Goal: Complete application form: Complete application form

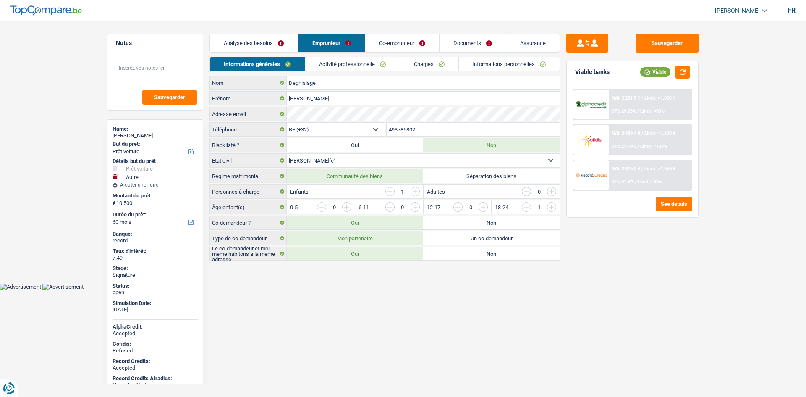
select select "car"
select select "other"
select select "60"
select select "32"
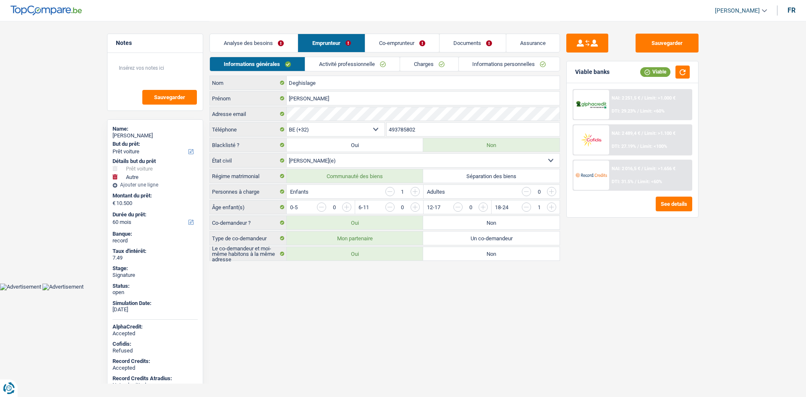
select select "married"
select select "invalid"
select select "disabilityPension"
select select "familyAllowances"
select select "solidaris"
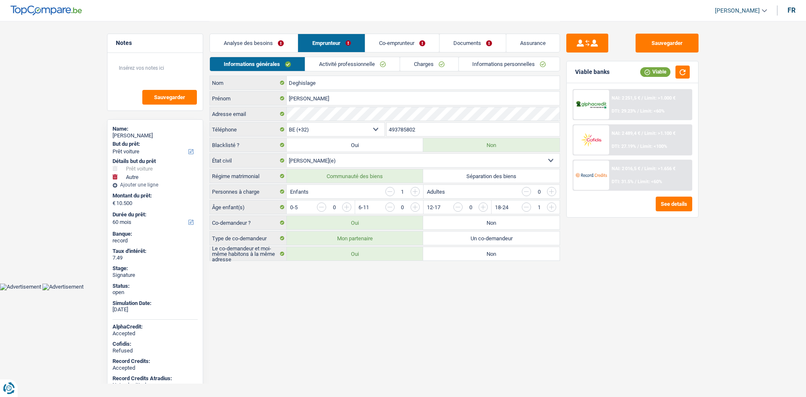
select select "BE"
click at [394, 59] on link "Activité professionnelle" at bounding box center [352, 64] width 94 height 14
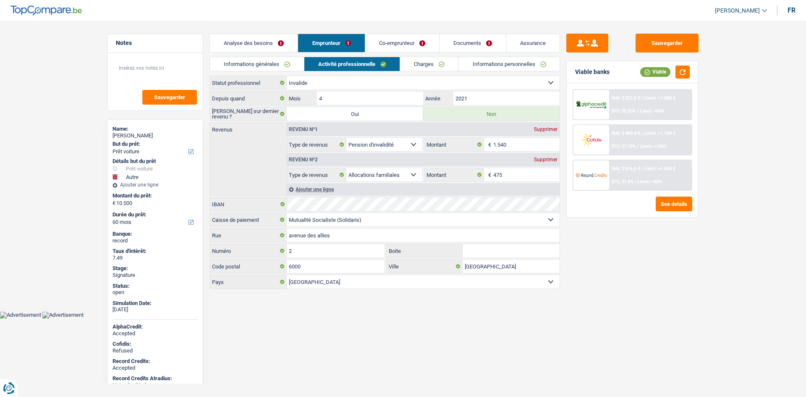
click at [421, 62] on link "Charges" at bounding box center [429, 64] width 58 height 14
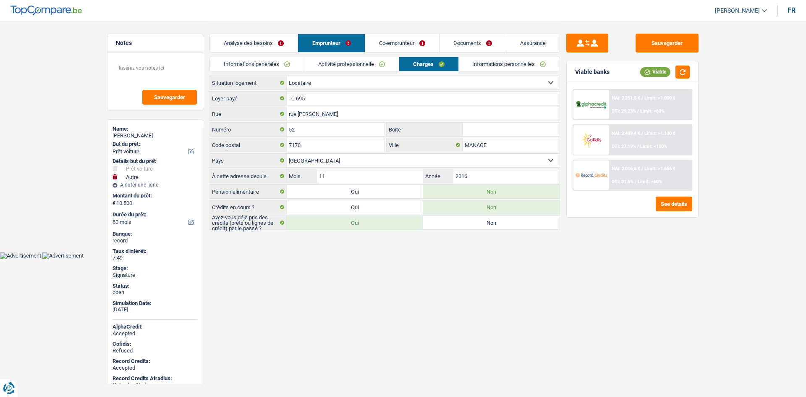
click at [487, 64] on link "Informations personnelles" at bounding box center [509, 64] width 101 height 14
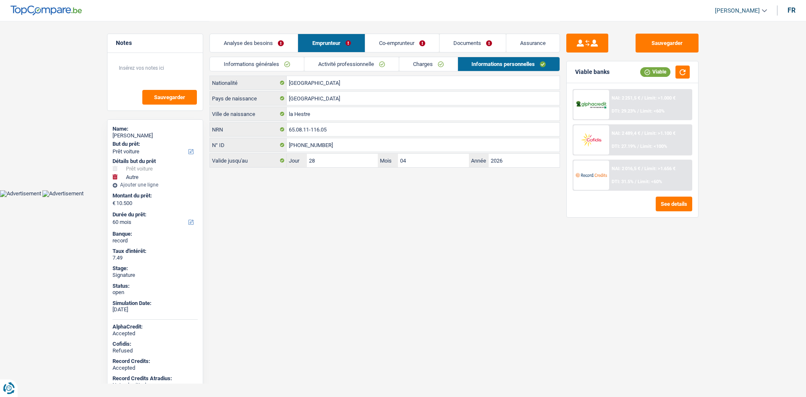
click at [413, 40] on link "Co-emprunteur" at bounding box center [402, 43] width 74 height 18
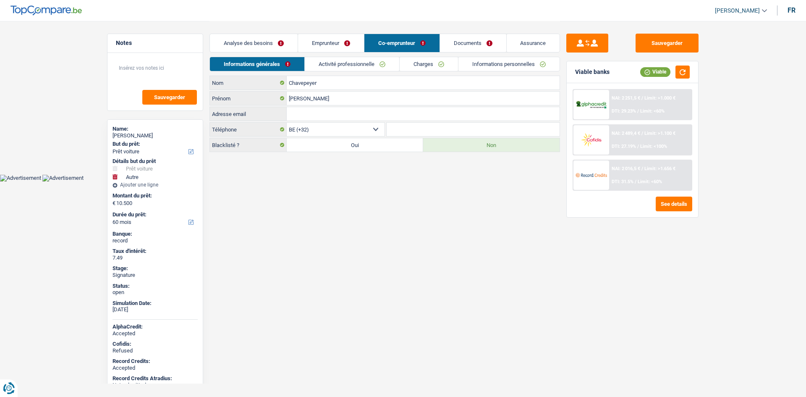
click at [357, 60] on link "Activité professionnelle" at bounding box center [352, 64] width 94 height 14
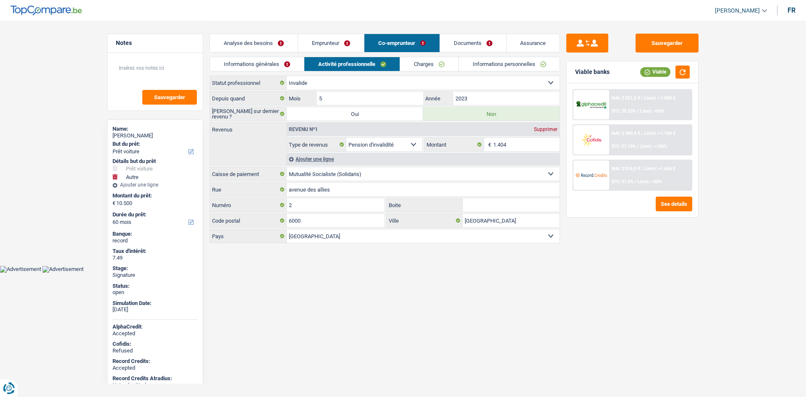
click at [432, 61] on link "Charges" at bounding box center [429, 64] width 58 height 14
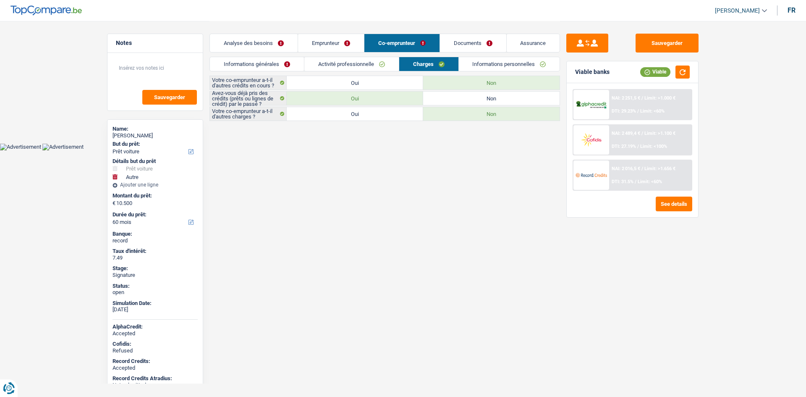
click at [322, 52] on link "Emprunteur" at bounding box center [331, 43] width 66 height 18
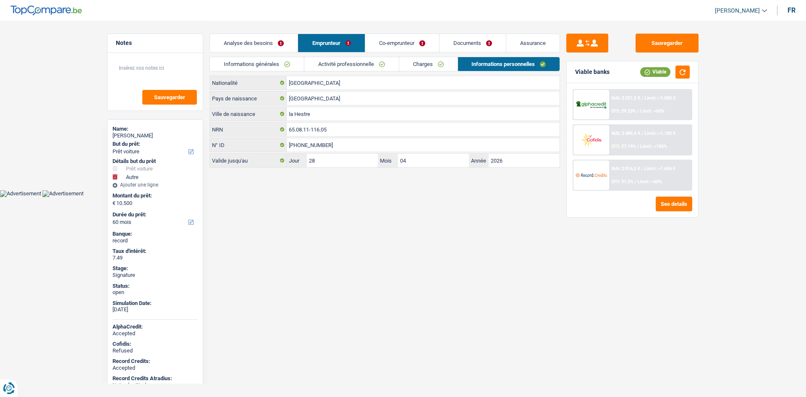
click at [363, 65] on link "Activité professionnelle" at bounding box center [351, 64] width 94 height 14
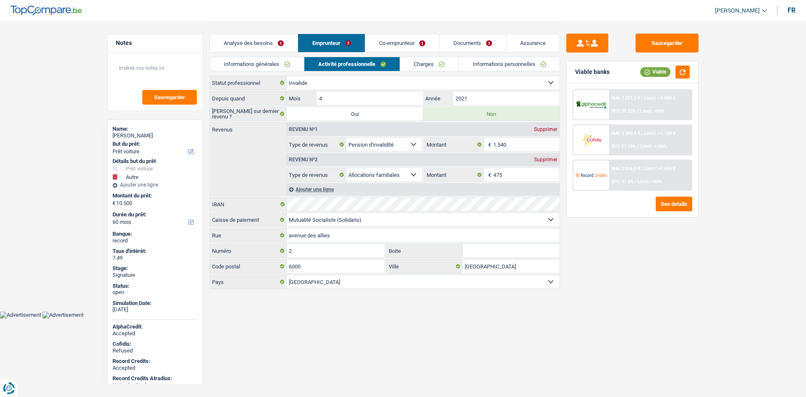
click at [425, 60] on link "Charges" at bounding box center [429, 64] width 58 height 14
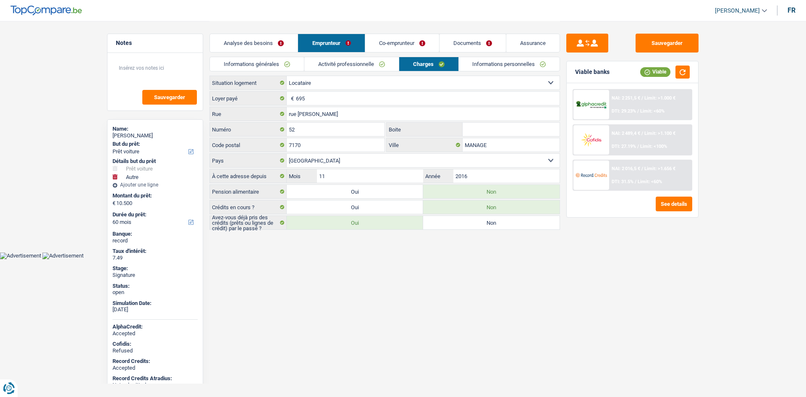
click at [397, 42] on link "Co-emprunteur" at bounding box center [402, 43] width 74 height 18
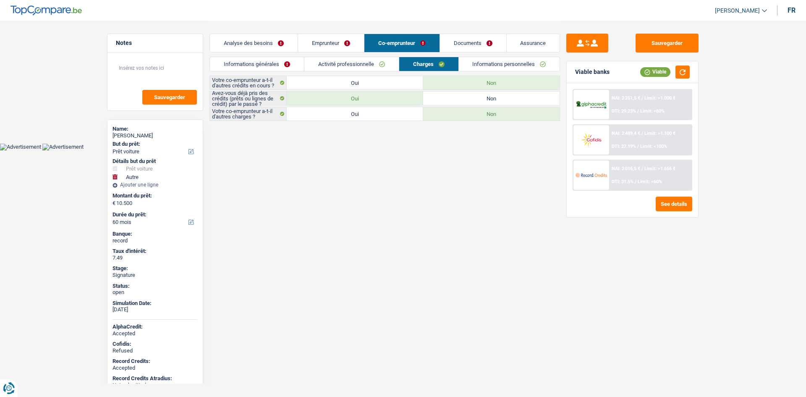
click at [493, 66] on link "Informations personnelles" at bounding box center [509, 64] width 101 height 14
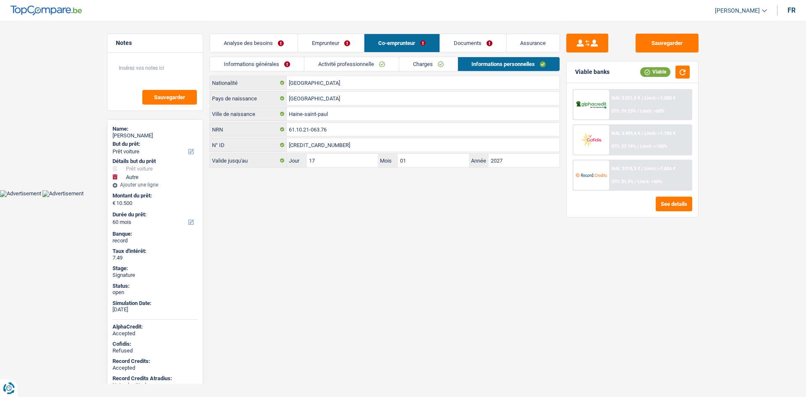
click at [480, 45] on link "Documents" at bounding box center [473, 43] width 66 height 18
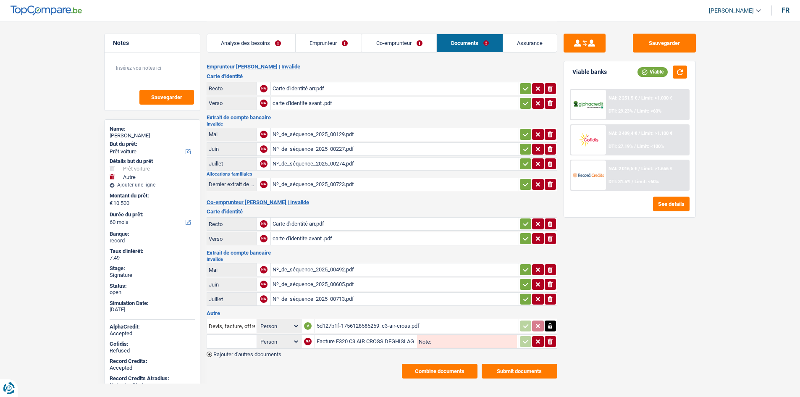
click at [344, 164] on div "Nº_de_séquence_2025_00274.pdf" at bounding box center [395, 163] width 244 height 13
click at [360, 343] on div "Facture F320 C3 AIR CROSS DEGHISLAGE.pdf" at bounding box center [366, 341] width 99 height 13
click at [342, 305] on div "Nº_de_séquence_2025_00713.pdf" at bounding box center [395, 299] width 244 height 13
click at [366, 286] on div "Nº_de_séquence_2025_00605.pdf" at bounding box center [395, 284] width 244 height 13
click at [357, 344] on div "Facture F320 C3 AIR CROSS DEGHISLAGE.pdf" at bounding box center [366, 341] width 99 height 13
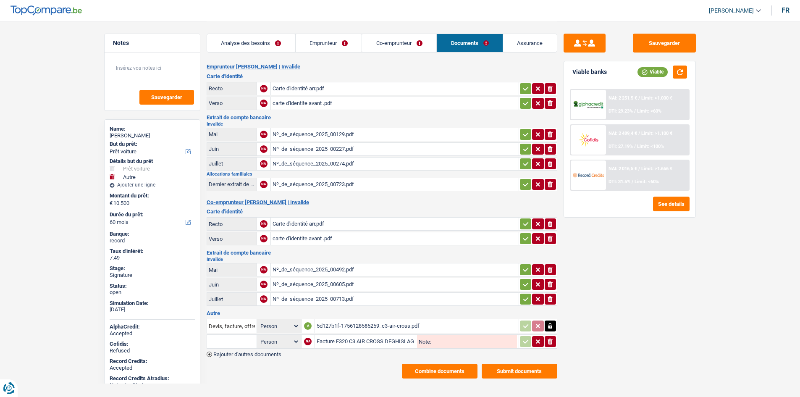
click at [404, 321] on div "5d127b1f-1756128585259_c3-air-cross.pdf" at bounding box center [417, 326] width 200 height 13
click at [28, 125] on main "Notes Sauvegarder Name: Dominique Deghislage But du prêt: Confort maison: meubl…" at bounding box center [400, 199] width 800 height 399
click at [50, 88] on main "Notes Sauvegarder Name: Dominique Deghislage But du prêt: Confort maison: meubl…" at bounding box center [400, 199] width 800 height 399
drag, startPoint x: 50, startPoint y: 88, endPoint x: 49, endPoint y: 58, distance: 30.7
click at [49, 58] on main "Notes Sauvegarder Name: Dominique Deghislage But du prêt: Confort maison: meubl…" at bounding box center [400, 199] width 800 height 399
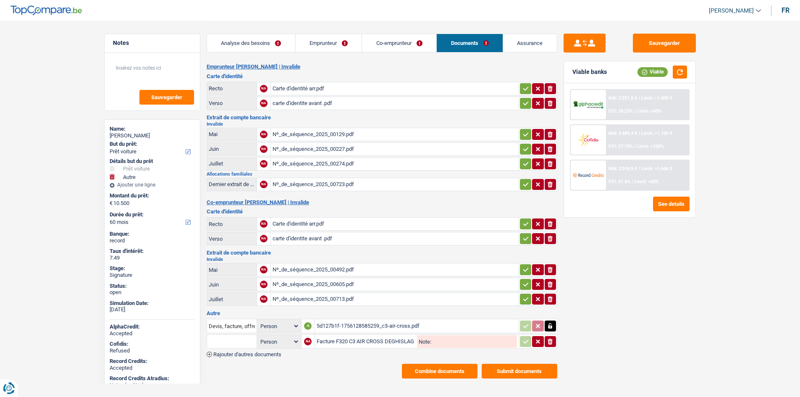
drag, startPoint x: 49, startPoint y: 58, endPoint x: 45, endPoint y: 53, distance: 6.5
click at [45, 53] on main "Notes Sauvegarder Name: Dominique Deghislage But du prêt: Confort maison: meubl…" at bounding box center [400, 199] width 800 height 399
drag, startPoint x: 45, startPoint y: 53, endPoint x: 38, endPoint y: 50, distance: 7.1
click at [38, 50] on main "Notes Sauvegarder Name: Dominique Deghislage But du prêt: Confort maison: meubl…" at bounding box center [400, 199] width 800 height 399
click at [37, 50] on main "Notes Sauvegarder Name: Dominique Deghislage But du prêt: Confort maison: meubl…" at bounding box center [400, 199] width 800 height 399
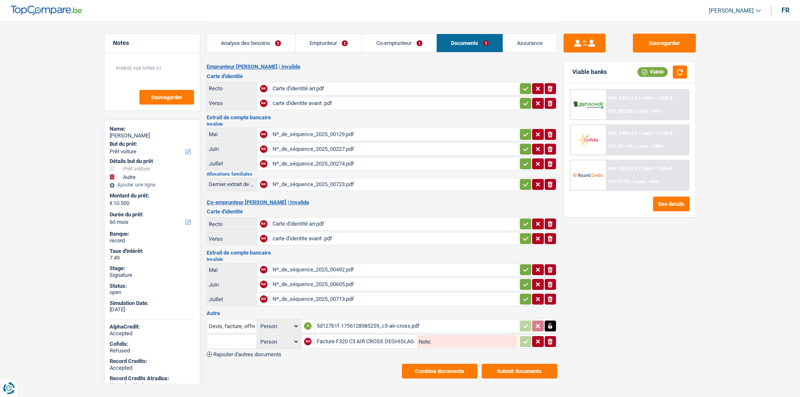
click at [381, 302] on div "Nº_de_séquence_2025_00713.pdf" at bounding box center [395, 299] width 244 height 13
click at [341, 342] on div "Facture F320 C3 AIR CROSS DEGHISLAGE.pdf" at bounding box center [366, 341] width 99 height 13
click at [323, 44] on link "Emprunteur" at bounding box center [329, 43] width 66 height 18
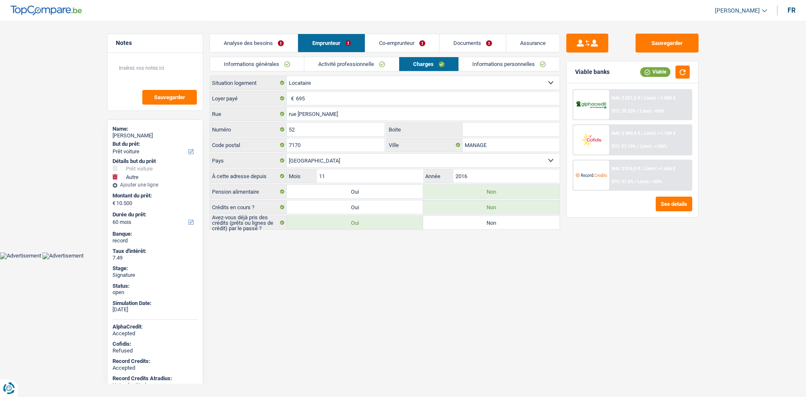
click at [686, 280] on div "Sauvegarder Viable banks Viable NAI: 2 251,5 € / Limit: >1.000 € DTI: 29.23% / …" at bounding box center [632, 209] width 145 height 350
click at [679, 76] on button "button" at bounding box center [683, 72] width 14 height 13
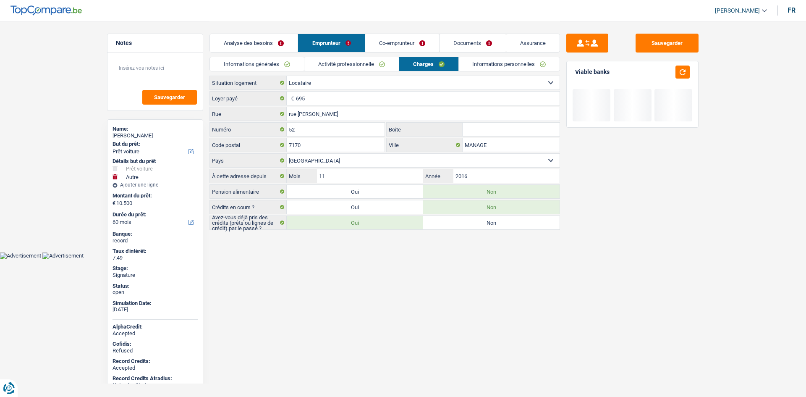
click at [760, 146] on main "Notes Sauvegarder Name: Dominique Deghislage But du prêt: Confort maison: meubl…" at bounding box center [403, 126] width 806 height 252
click at [534, 63] on link "Informations personnelles" at bounding box center [509, 64] width 101 height 14
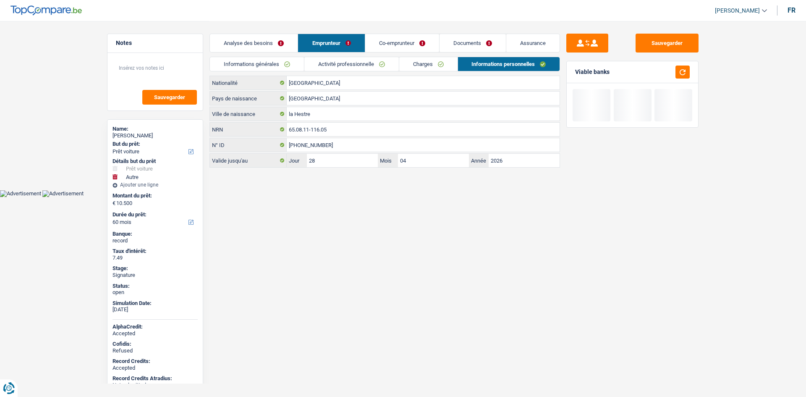
click at [423, 43] on link "Co-emprunteur" at bounding box center [402, 43] width 74 height 18
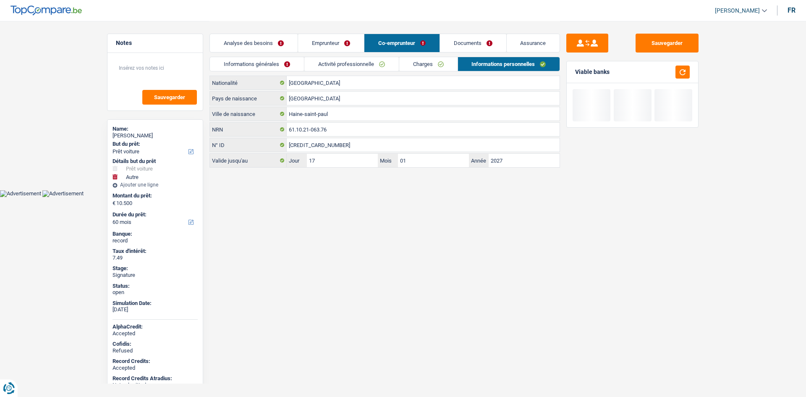
click at [490, 63] on link "Informations personnelles" at bounding box center [509, 64] width 102 height 14
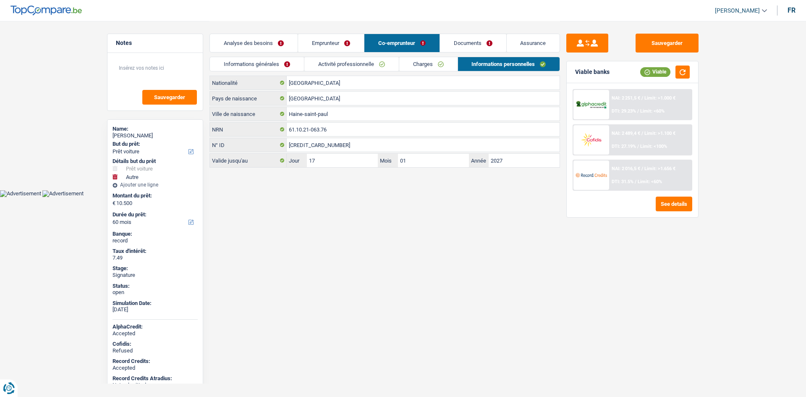
click at [451, 32] on div "Analyse des besoins Emprunteur Co-emprunteur Documents Assurance" at bounding box center [385, 39] width 351 height 36
click at [468, 39] on link "Documents" at bounding box center [473, 43] width 66 height 18
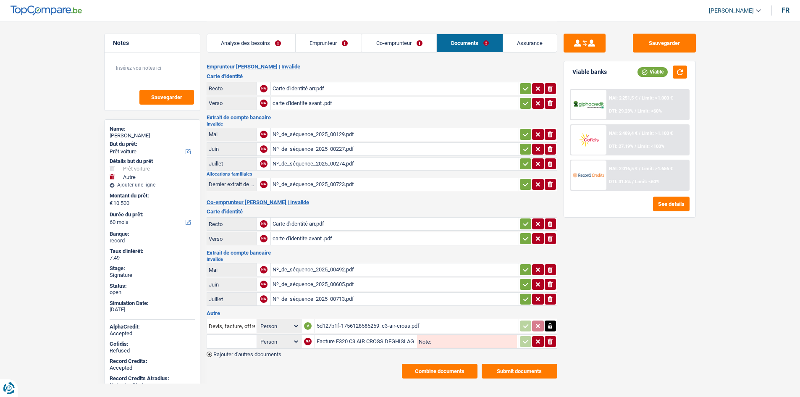
click at [647, 267] on div "Sauvegarder Viable banks Viable NAI: 2 251,5 € / Limit: >1.000 € DTI: 29.23% / …" at bounding box center [629, 209] width 145 height 350
click at [417, 14] on header "Habib Tasan Se déconnecter fr" at bounding box center [400, 10] width 800 height 21
click at [336, 45] on link "Emprunteur" at bounding box center [329, 43] width 66 height 18
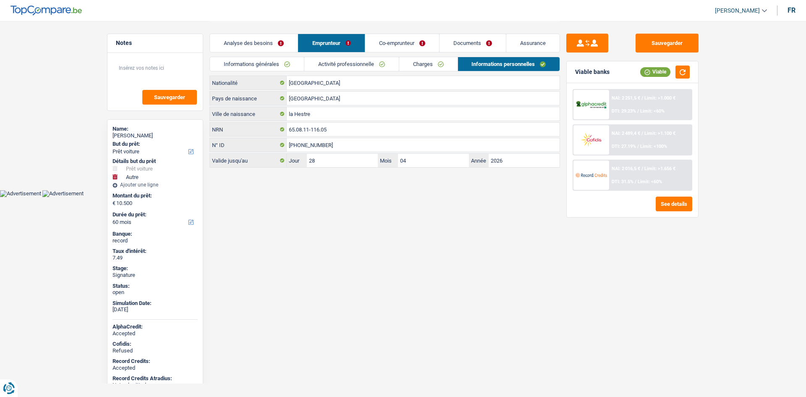
click at [419, 60] on link "Charges" at bounding box center [428, 64] width 58 height 14
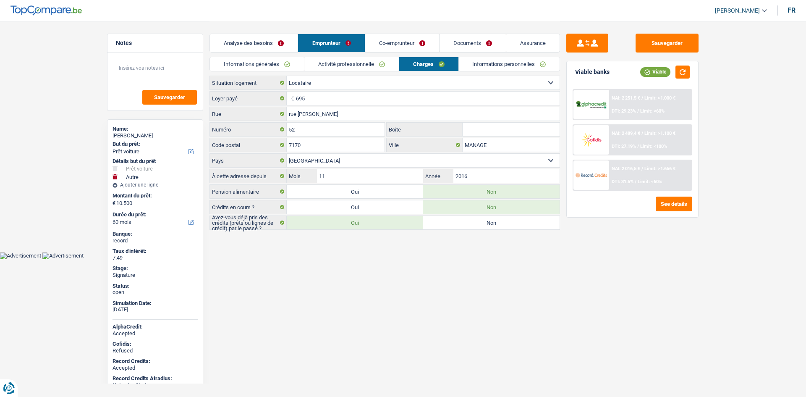
click at [502, 259] on html "Vous avez le contrôle de vos données Nous utilisons des cookies, tout comme nos…" at bounding box center [403, 129] width 806 height 259
click at [396, 45] on link "Co-emprunteur" at bounding box center [402, 43] width 74 height 18
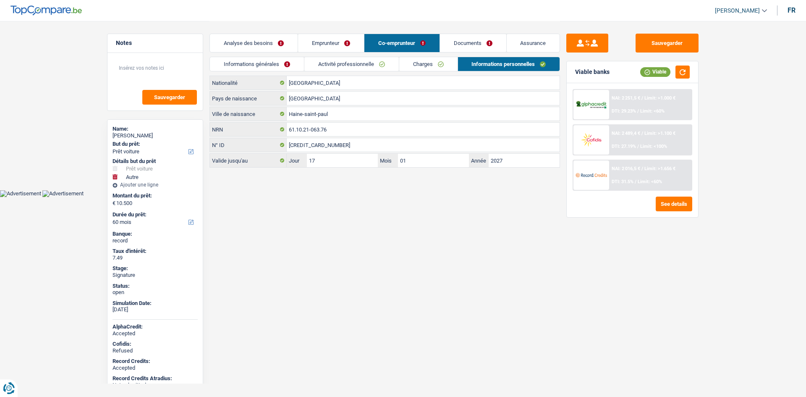
click at [283, 63] on link "Informations générales" at bounding box center [257, 64] width 94 height 14
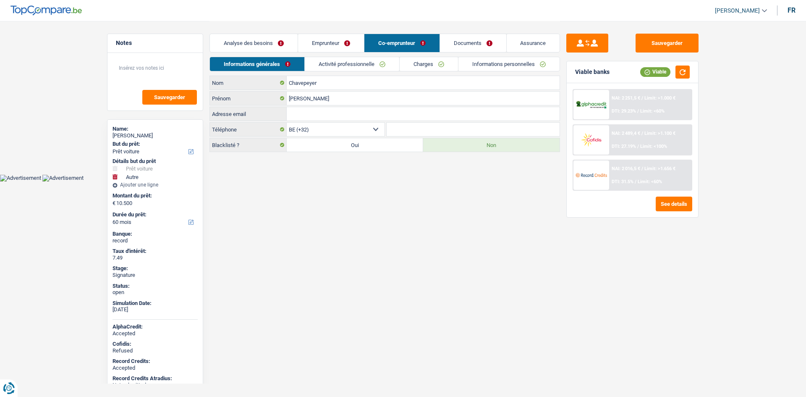
click at [469, 181] on html "Vous avez le contrôle de vos données Nous utilisons des cookies, tout comme nos…" at bounding box center [403, 90] width 806 height 181
click at [342, 63] on link "Activité professionnelle" at bounding box center [352, 64] width 94 height 14
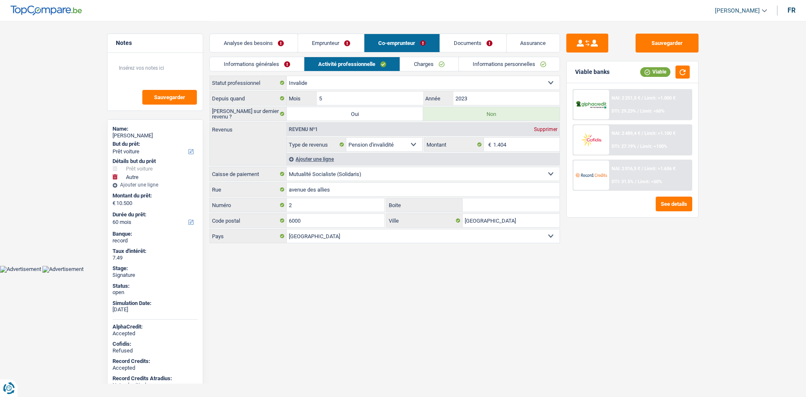
click at [334, 48] on link "Emprunteur" at bounding box center [331, 43] width 66 height 18
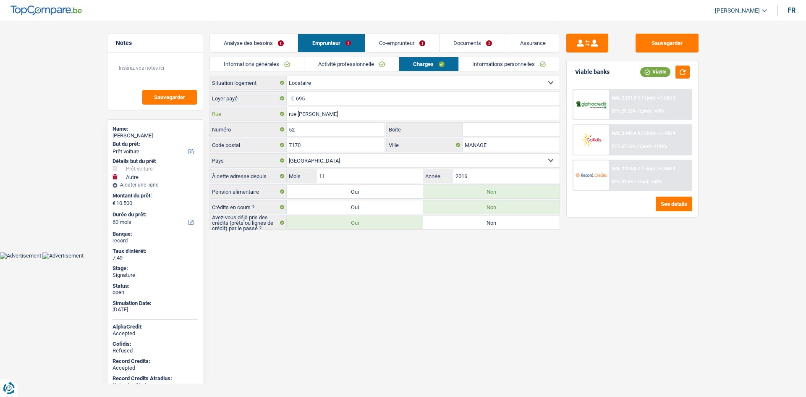
click at [344, 116] on input "rue Henri Hecq" at bounding box center [423, 113] width 273 height 13
drag, startPoint x: 257, startPoint y: 61, endPoint x: 229, endPoint y: 63, distance: 28.2
click at [257, 61] on link "Informations générales" at bounding box center [257, 64] width 94 height 14
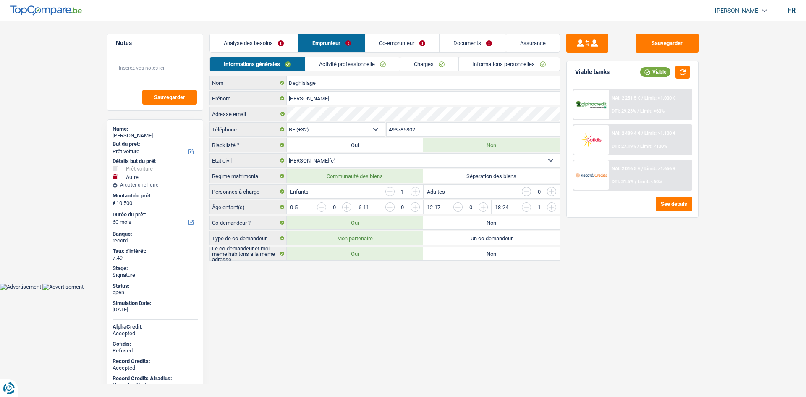
click at [149, 131] on div "Name:" at bounding box center [155, 129] width 85 height 7
click at [151, 139] on div "Dominique Deghislage" at bounding box center [155, 135] width 85 height 7
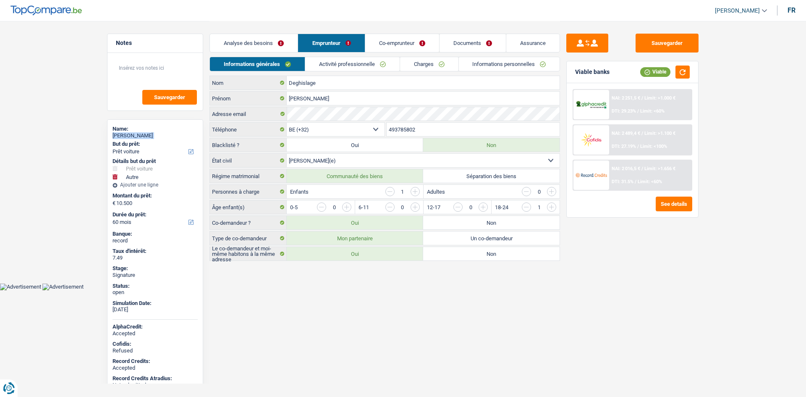
click at [152, 139] on div "Dominique Deghislage" at bounding box center [155, 135] width 85 height 7
copy div "Dominique Deghislage"
click at [423, 123] on input "493785802" at bounding box center [473, 129] width 173 height 13
click at [427, 129] on input "493785802" at bounding box center [473, 129] width 173 height 13
click at [427, 130] on input "493785802" at bounding box center [473, 129] width 173 height 13
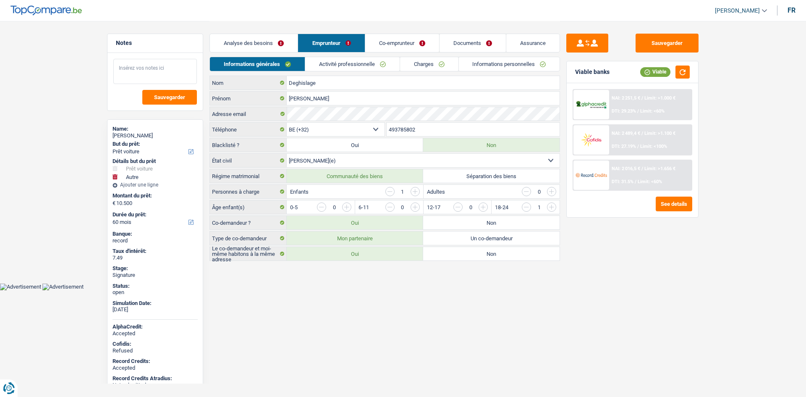
click at [178, 72] on textarea at bounding box center [155, 71] width 84 height 25
type textarea "23 ans"
click at [370, 69] on link "Activité professionnelle" at bounding box center [352, 64] width 94 height 14
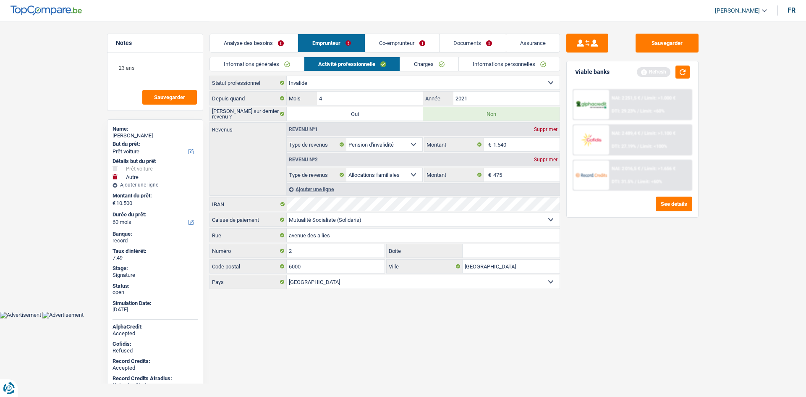
click at [394, 39] on link "Co-emprunteur" at bounding box center [402, 43] width 74 height 18
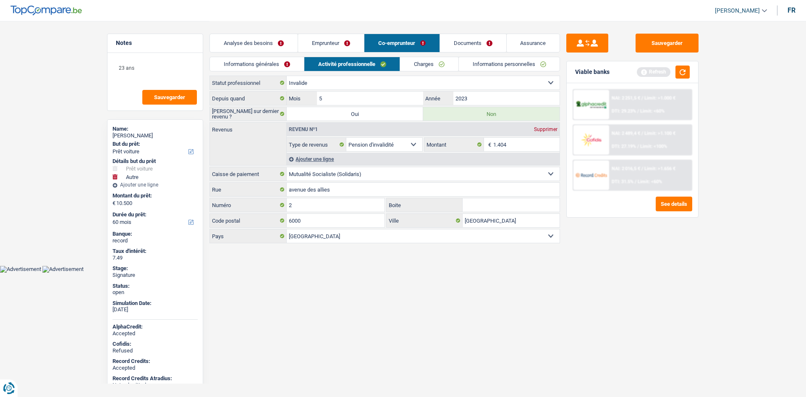
click at [349, 45] on link "Emprunteur" at bounding box center [331, 43] width 66 height 18
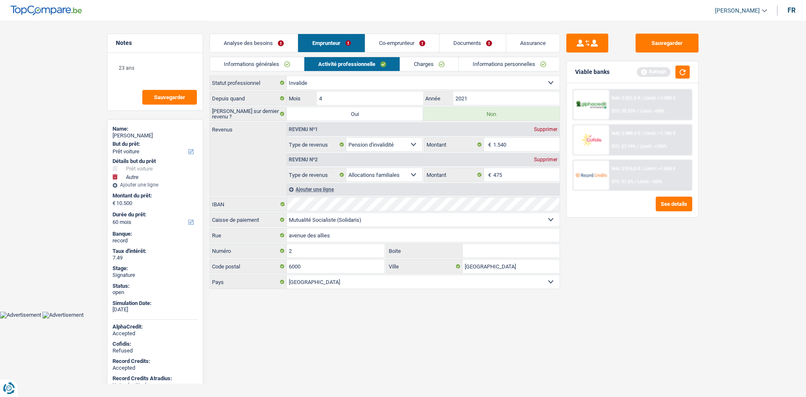
click at [430, 62] on link "Charges" at bounding box center [429, 64] width 58 height 14
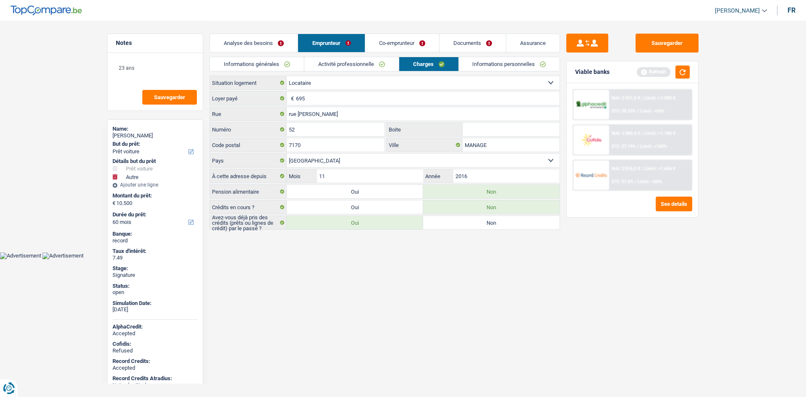
click at [487, 65] on link "Informations personnelles" at bounding box center [509, 64] width 101 height 14
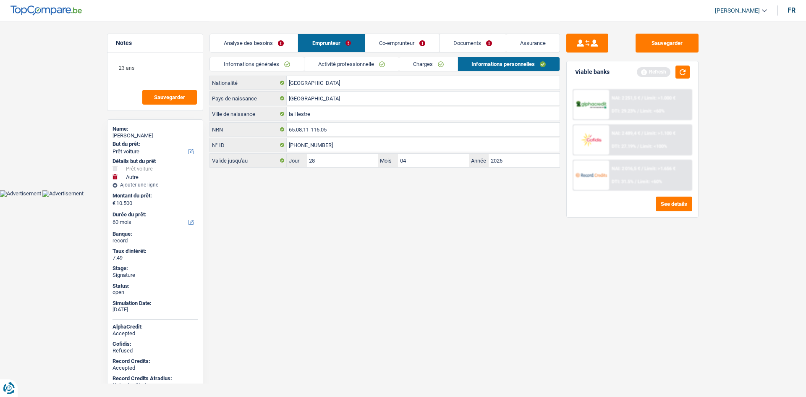
click at [407, 39] on link "Co-emprunteur" at bounding box center [402, 43] width 74 height 18
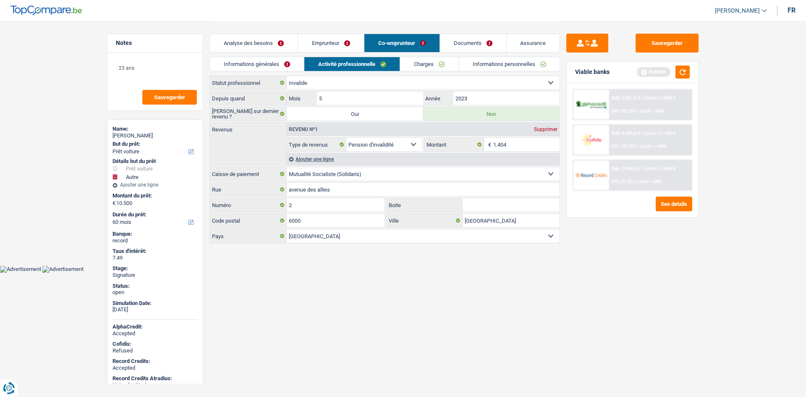
click at [486, 62] on link "Informations personnelles" at bounding box center [509, 64] width 101 height 14
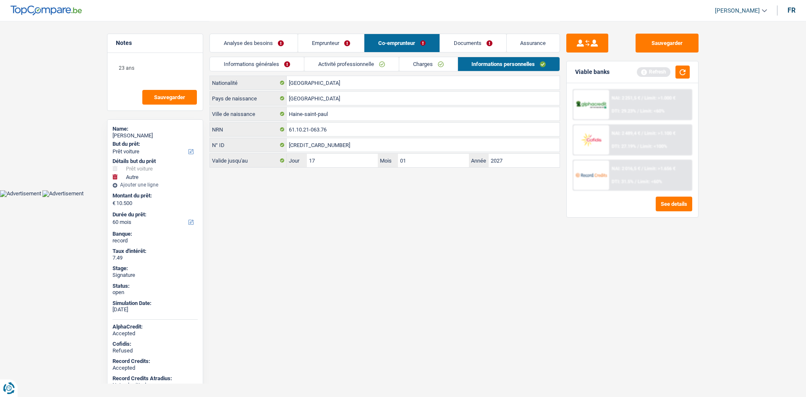
click at [472, 42] on link "Documents" at bounding box center [473, 43] width 66 height 18
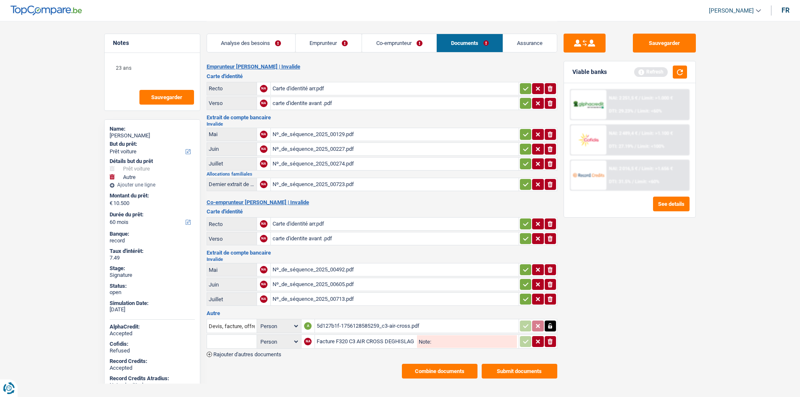
click at [523, 44] on link "Assurance" at bounding box center [530, 43] width 54 height 18
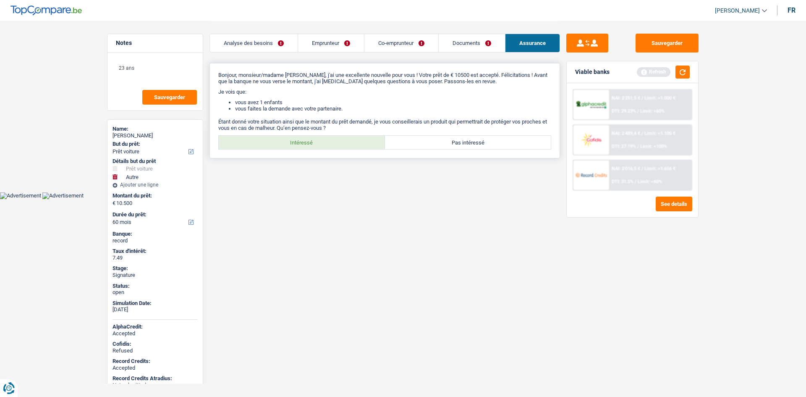
click at [306, 141] on label "Intéressé" at bounding box center [302, 142] width 166 height 13
click at [306, 141] on input "Intéressé" at bounding box center [302, 142] width 166 height 13
radio input "true"
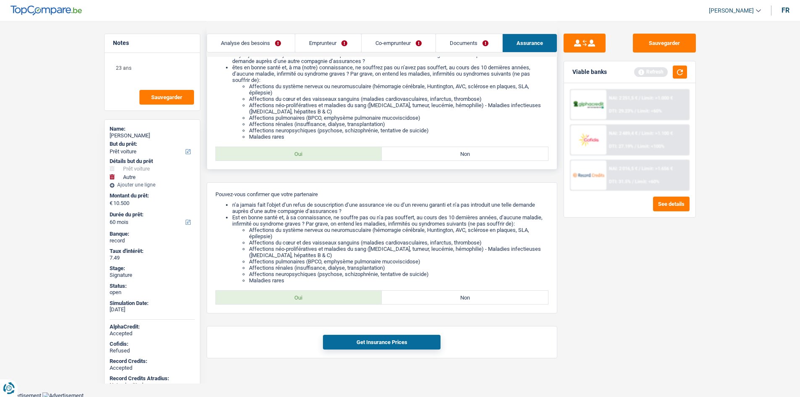
scroll to position [140, 0]
click at [327, 164] on div "Afin de trouver l’assurance la plus adaptée pour vous, pouvez-vous confirmer qu…" at bounding box center [382, 99] width 351 height 137
click at [327, 154] on label "Oui" at bounding box center [299, 152] width 166 height 13
click at [327, 154] on input "Oui" at bounding box center [299, 152] width 166 height 13
radio input "true"
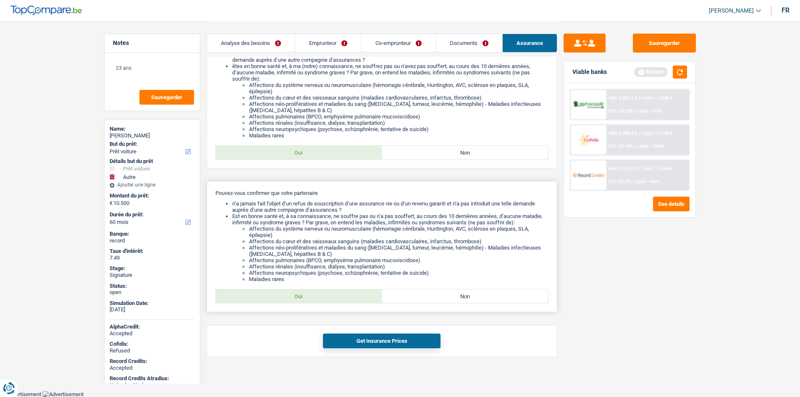
click at [336, 293] on label "Oui" at bounding box center [299, 295] width 166 height 13
click at [336, 293] on input "Oui" at bounding box center [299, 295] width 166 height 13
radio input "true"
drag, startPoint x: 378, startPoint y: 342, endPoint x: 391, endPoint y: 300, distance: 43.8
click at [377, 342] on button "Get Insurance Prices" at bounding box center [382, 340] width 118 height 15
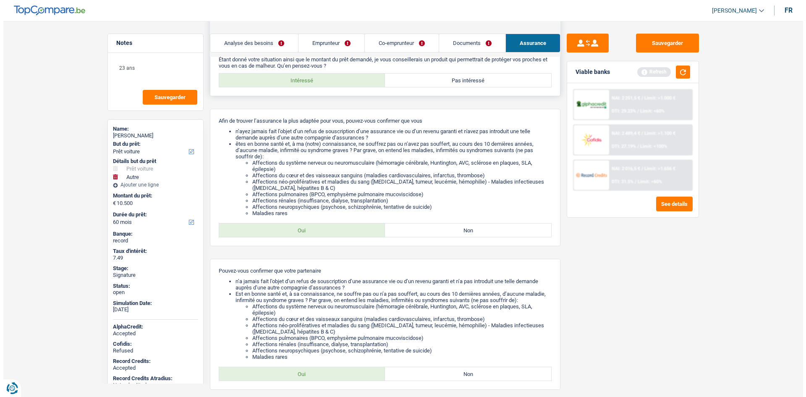
scroll to position [0, 0]
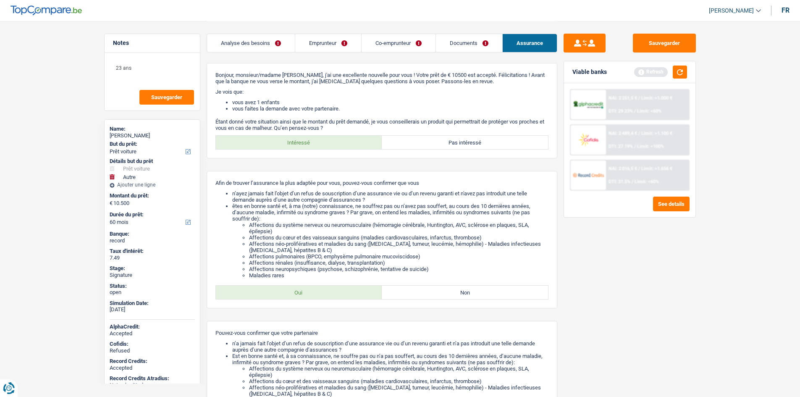
click at [351, 31] on div "Analyse des besoins Emprunteur Co-emprunteur Documents Assurance" at bounding box center [382, 39] width 351 height 36
click at [388, 42] on link "Co-emprunteur" at bounding box center [399, 43] width 74 height 18
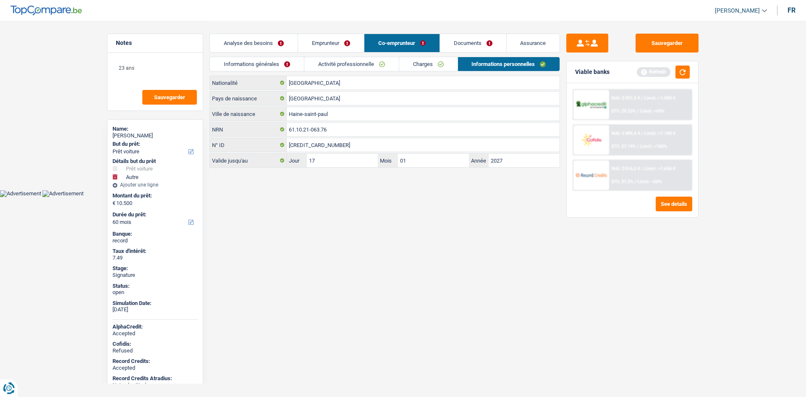
click at [349, 64] on link "Activité professionnelle" at bounding box center [351, 64] width 94 height 14
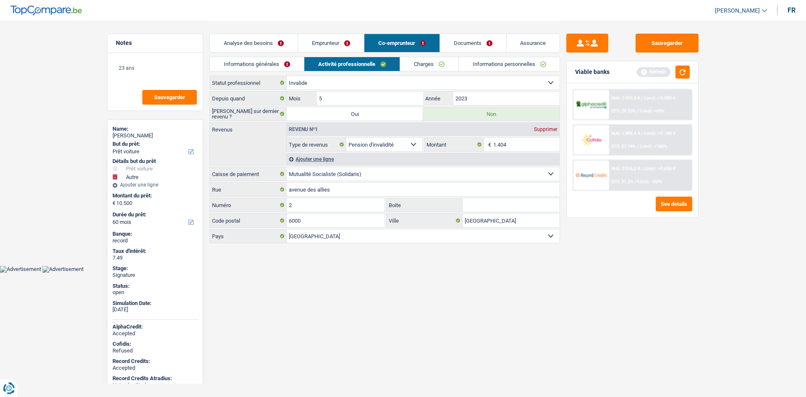
click at [349, 47] on link "Emprunteur" at bounding box center [331, 43] width 66 height 18
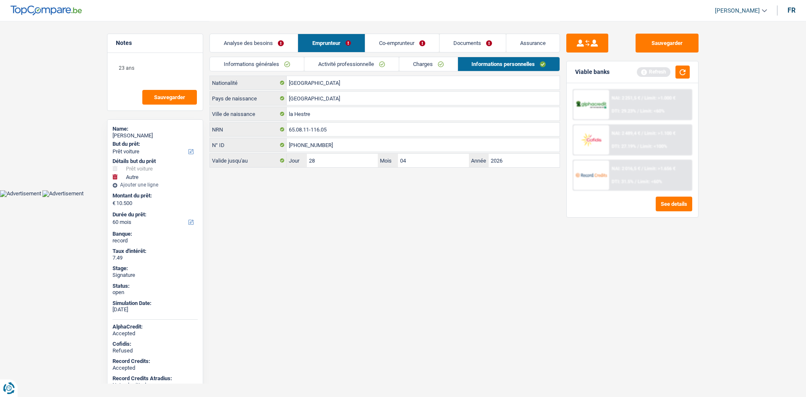
click at [375, 65] on link "Activité professionnelle" at bounding box center [351, 64] width 94 height 14
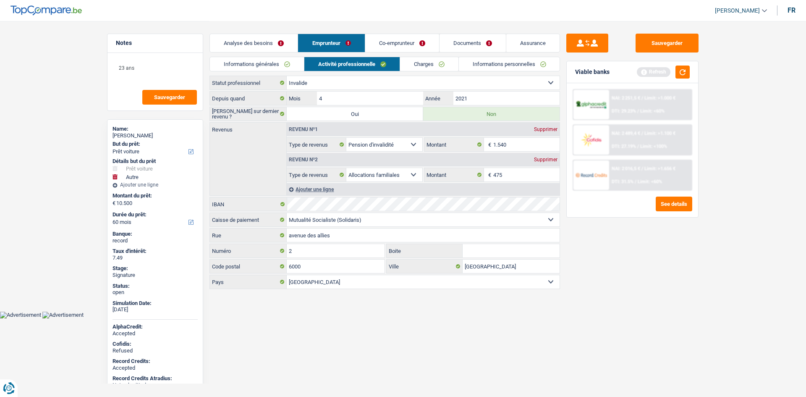
click at [395, 46] on link "Co-emprunteur" at bounding box center [402, 43] width 74 height 18
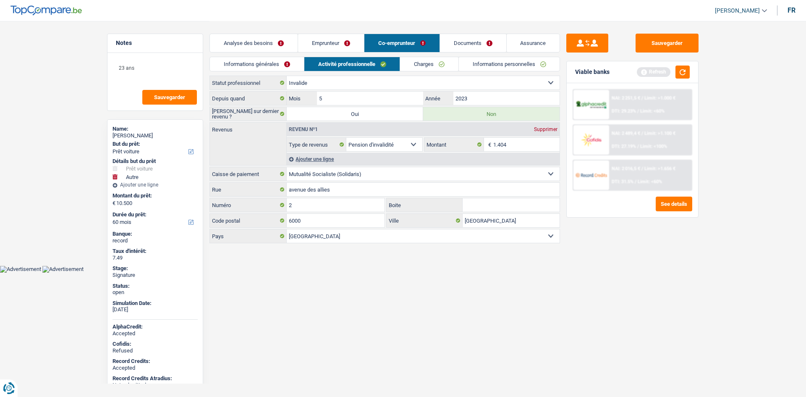
click at [280, 71] on div "Informations générales Activité professionnelle Charges Informations personnell…" at bounding box center [385, 66] width 351 height 19
click at [278, 66] on link "Informations générales" at bounding box center [257, 64] width 94 height 14
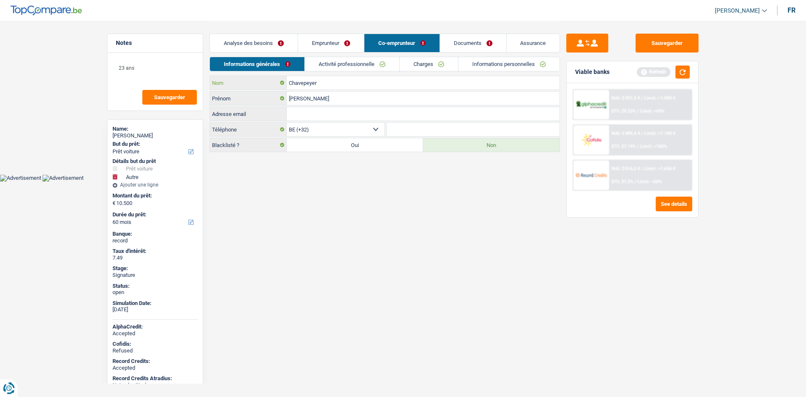
click at [343, 88] on input "Chavepeyer" at bounding box center [423, 82] width 273 height 13
click at [705, 46] on main "Notes 23 ans Sauvegarder Name: Dominique Deghislage But du prêt: Confort maison…" at bounding box center [403, 87] width 806 height 174
click at [678, 46] on button "Sauvegarder" at bounding box center [667, 43] width 63 height 19
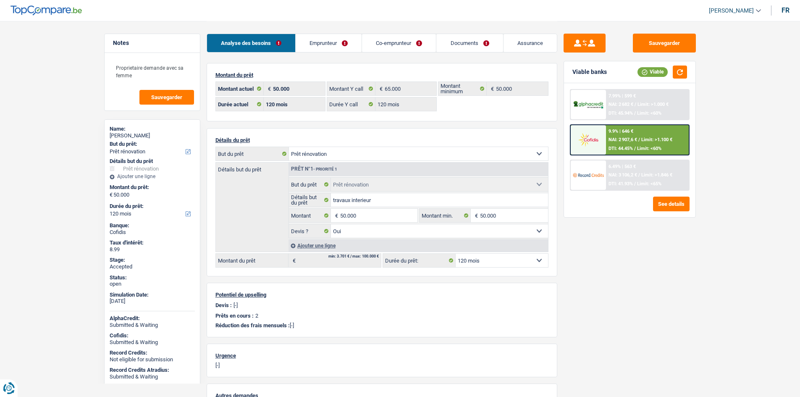
select select "renovation"
select select "120"
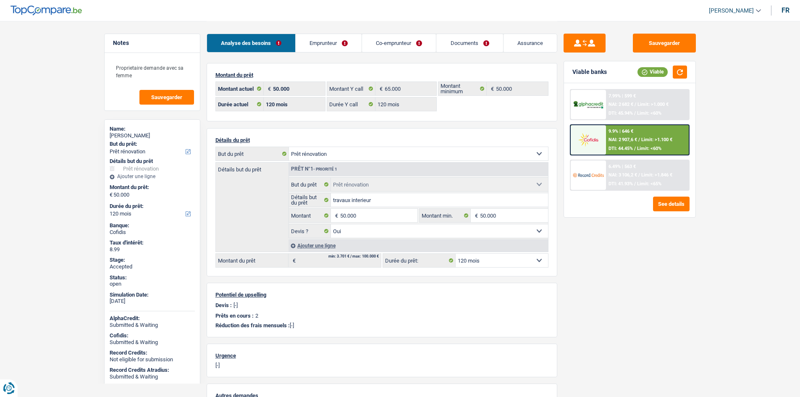
select select "renovation"
select select "yes"
select select "120"
select select "renovation"
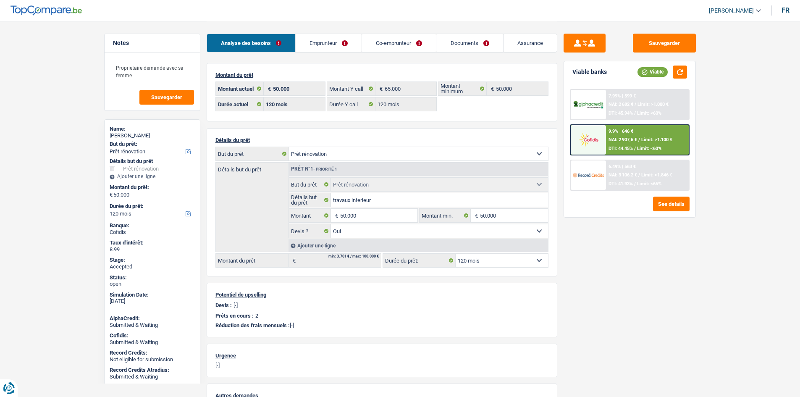
select select "renovation"
select select "120"
select select "renovation"
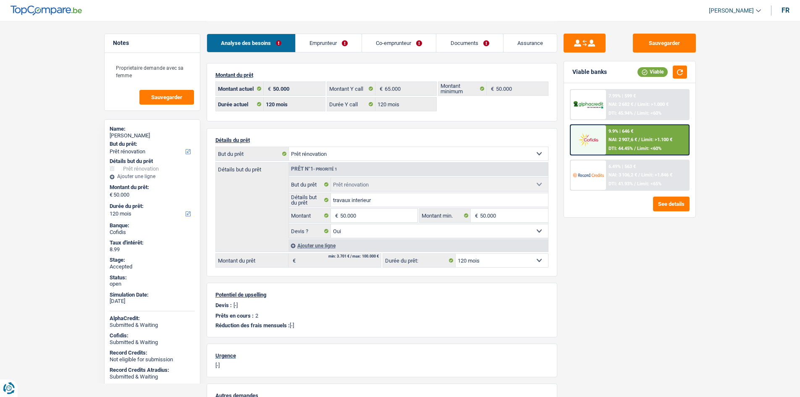
select select "renovation"
select select "yes"
select select "120"
click at [312, 42] on link "Emprunteur" at bounding box center [329, 43] width 66 height 18
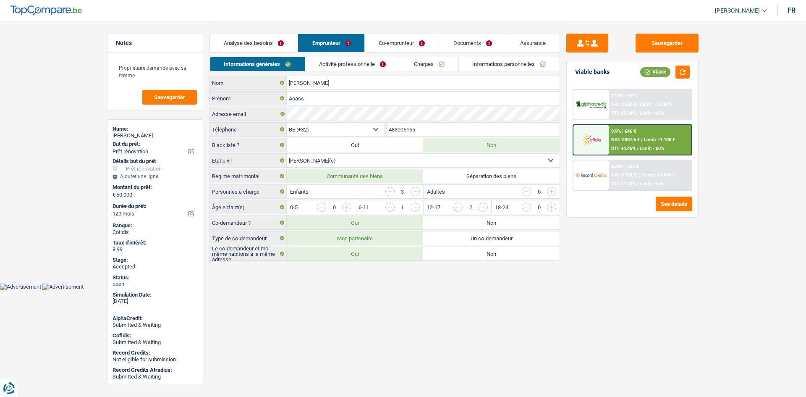
click at [431, 65] on link "Charges" at bounding box center [429, 64] width 58 height 14
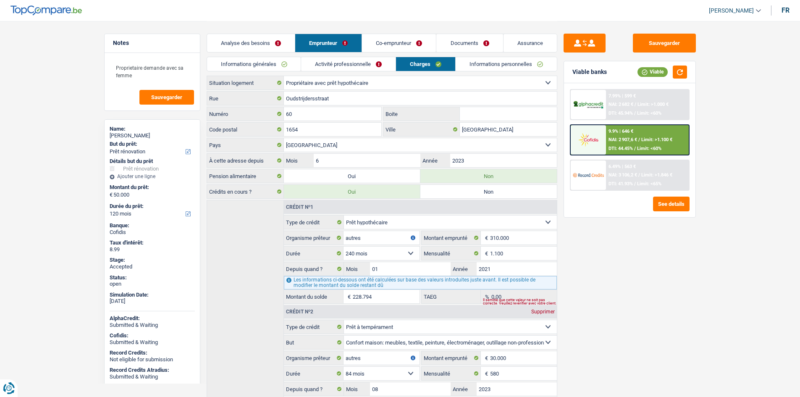
click at [75, 89] on main "Notes Proprietaire demande avec sa femme Sauvegarder Name: [PERSON_NAME] But du…" at bounding box center [400, 238] width 800 height 476
click at [277, 64] on link "Informations générales" at bounding box center [254, 64] width 94 height 14
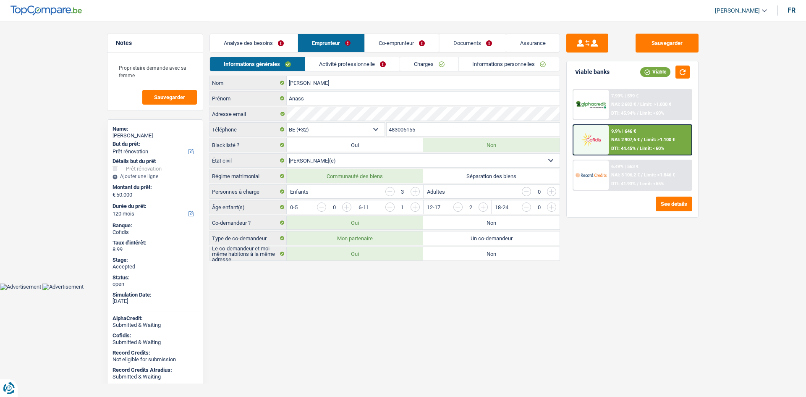
click at [274, 38] on link "Analyse des besoins" at bounding box center [254, 43] width 88 height 18
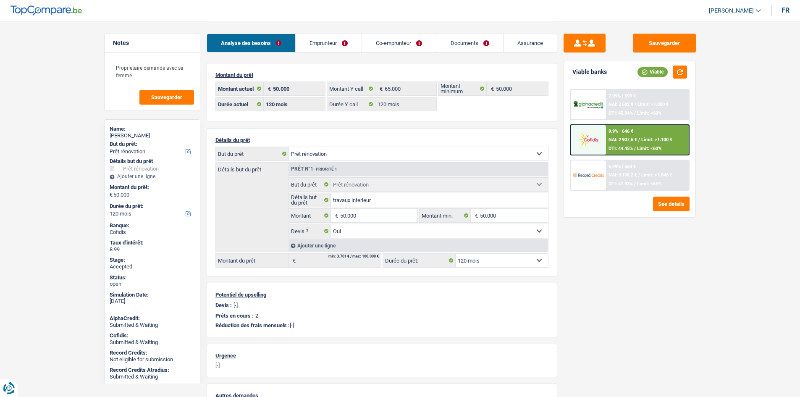
click at [781, 317] on main "Notes Proprietaire demande avec sa femme Sauvegarder Name: [PERSON_NAME] But du…" at bounding box center [400, 262] width 800 height 525
click at [644, 150] on span "Limit: <60%" at bounding box center [649, 148] width 24 height 5
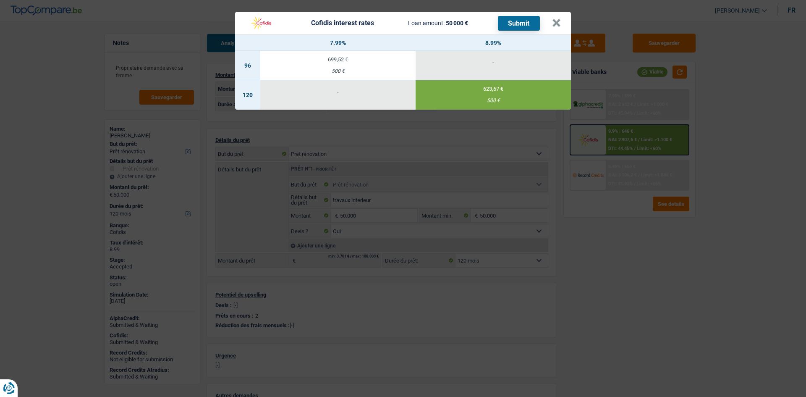
click at [761, 259] on div "Cofidis interest rates Loan amount: 50 000 € Submit × 7.99% 8.99% 96 699,52 € 5…" at bounding box center [403, 198] width 806 height 397
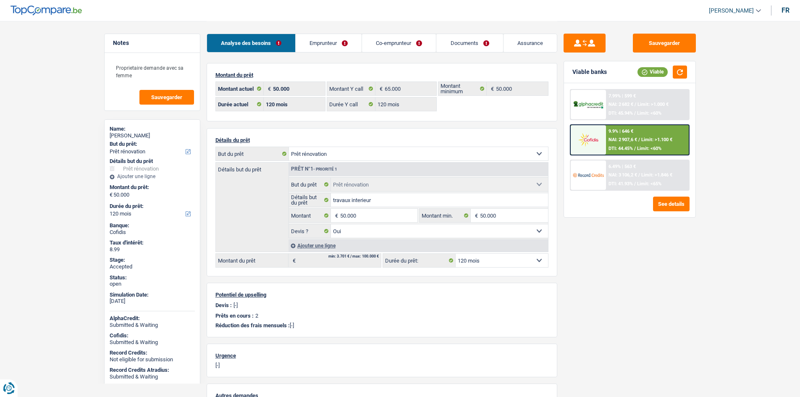
click at [705, 276] on main "Notes Proprietaire demande avec sa femme Sauvegarder Name: [PERSON_NAME] But du…" at bounding box center [400, 262] width 800 height 525
click at [534, 36] on link "Assurance" at bounding box center [529, 43] width 53 height 18
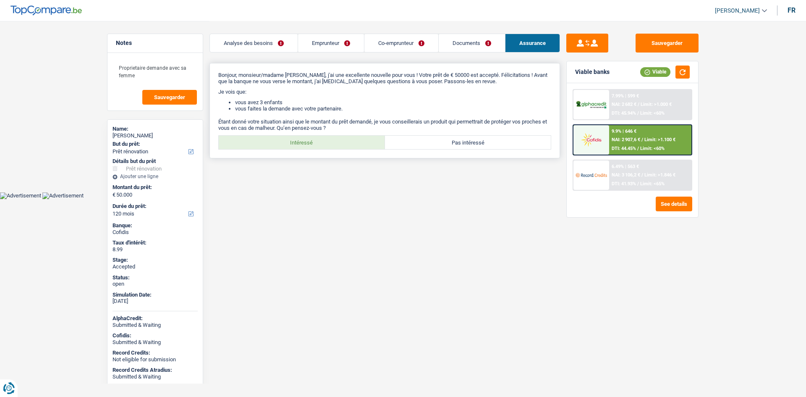
click at [297, 144] on label "Intéressé" at bounding box center [302, 142] width 166 height 13
click at [297, 144] on input "Intéressé" at bounding box center [302, 142] width 166 height 13
radio input "true"
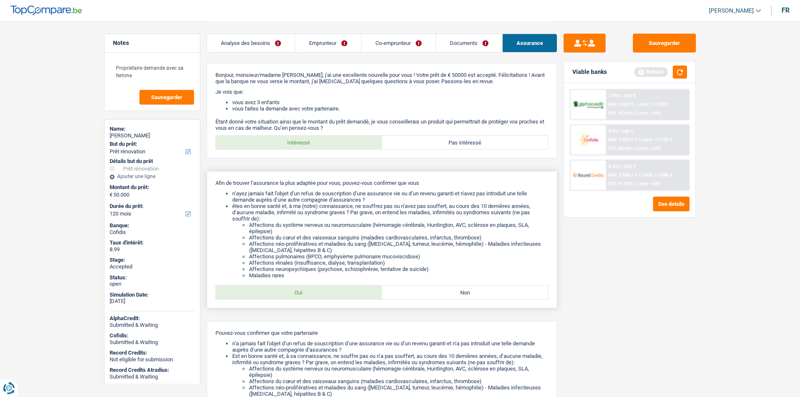
click at [331, 293] on label "Oui" at bounding box center [299, 292] width 166 height 13
click at [331, 293] on input "Oui" at bounding box center [299, 292] width 166 height 13
radio input "true"
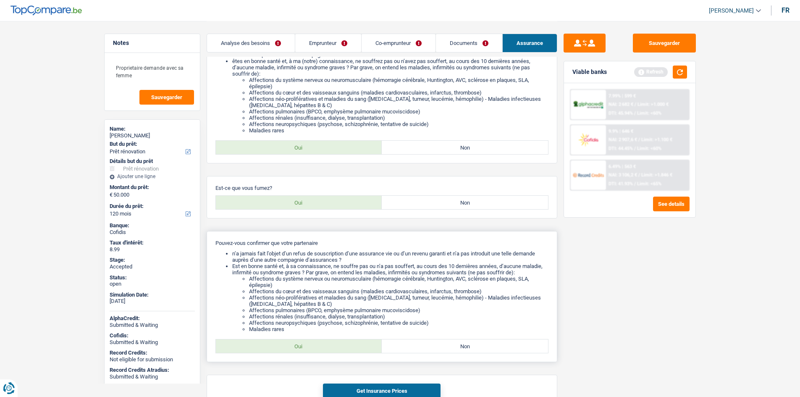
scroll to position [195, 0]
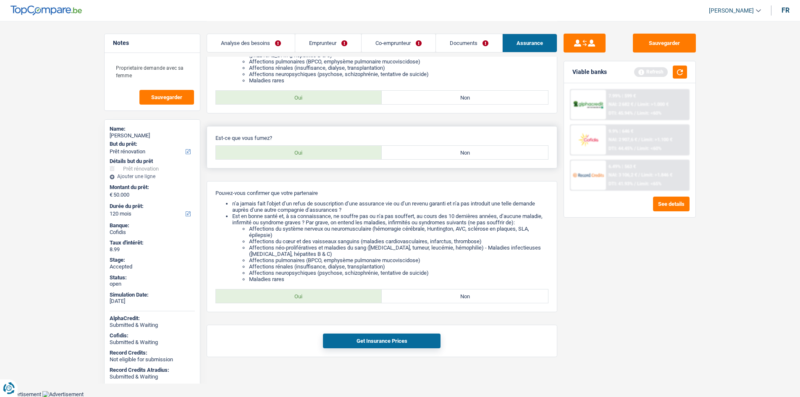
click at [325, 149] on label "Oui" at bounding box center [299, 152] width 166 height 13
click at [325, 149] on input "Oui" at bounding box center [299, 152] width 166 height 13
radio input "true"
click at [335, 295] on label "Oui" at bounding box center [299, 295] width 166 height 13
click at [335, 295] on input "Oui" at bounding box center [299, 295] width 166 height 13
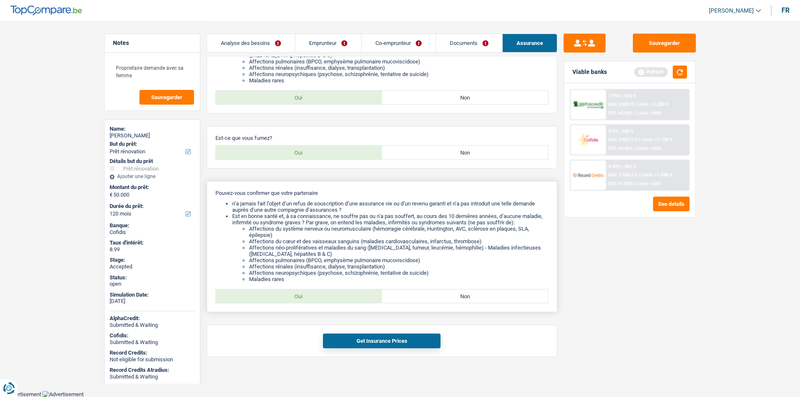
radio input "true"
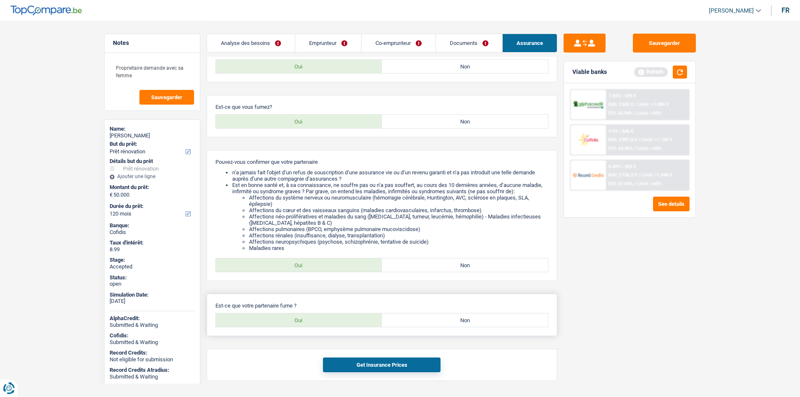
scroll to position [250, 0]
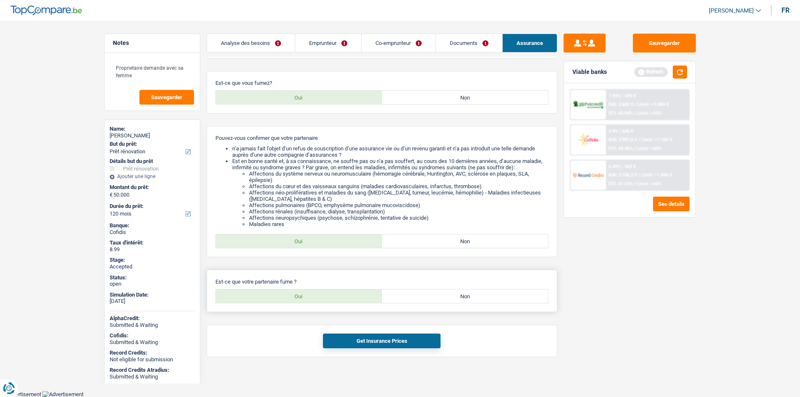
click at [325, 301] on label "Oui" at bounding box center [299, 295] width 166 height 13
click at [325, 301] on input "Oui" at bounding box center [299, 295] width 166 height 13
radio input "true"
click at [359, 339] on button "Get Insurance Prices" at bounding box center [382, 340] width 118 height 15
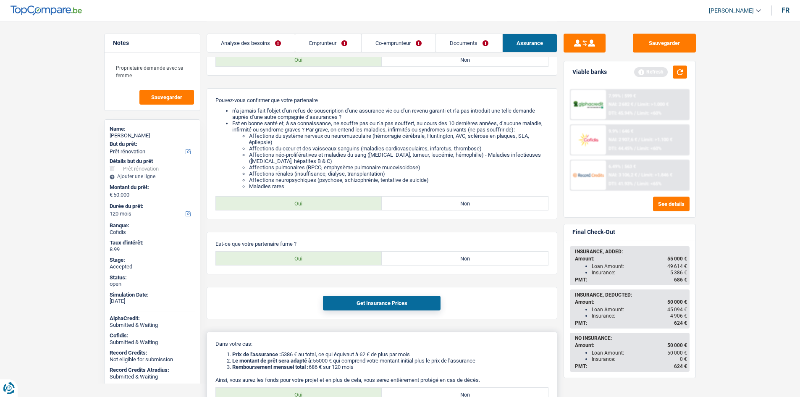
scroll to position [371, 0]
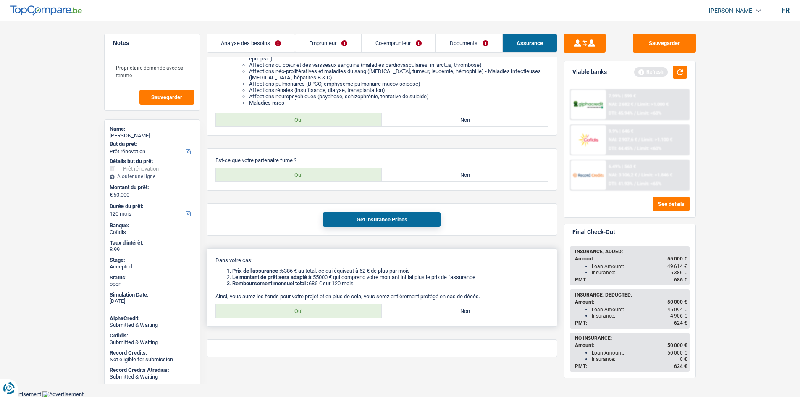
click at [321, 308] on label "Oui" at bounding box center [299, 310] width 166 height 13
click at [321, 308] on input "Oui" at bounding box center [299, 310] width 166 height 13
radio input "true"
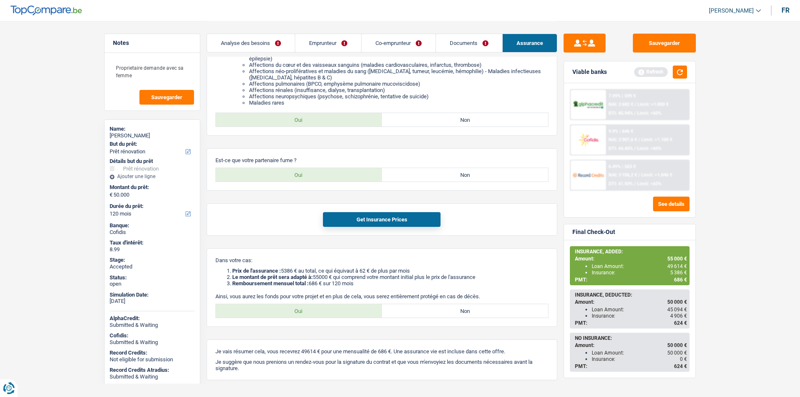
click at [65, 144] on main "Notes Proprietaire demande avec sa femme Sauvegarder Name: [PERSON_NAME] But du…" at bounding box center [400, 21] width 800 height 785
click at [127, 134] on div "[PERSON_NAME]" at bounding box center [152, 135] width 85 height 7
copy div "[PERSON_NAME]"
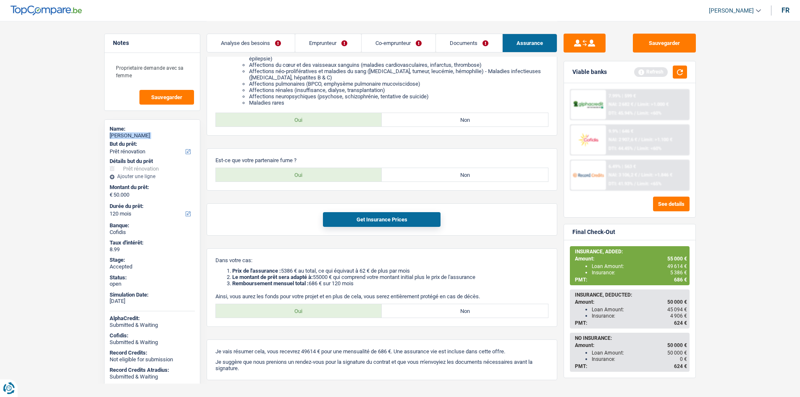
click at [335, 45] on link "Emprunteur" at bounding box center [328, 43] width 66 height 18
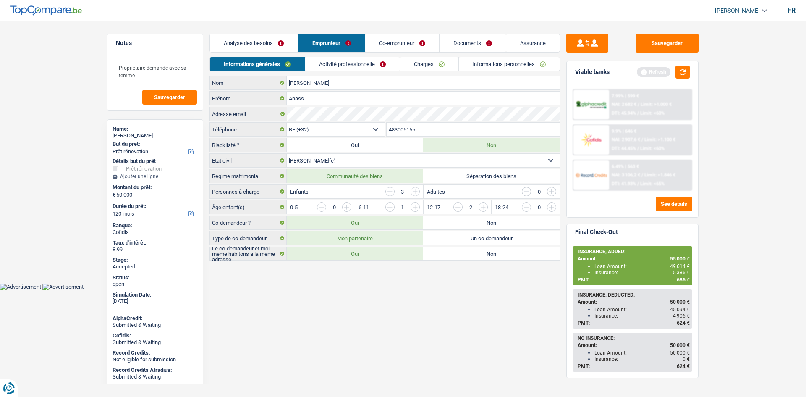
click at [420, 126] on input "483005155" at bounding box center [473, 129] width 173 height 13
drag, startPoint x: 424, startPoint y: 62, endPoint x: 462, endPoint y: 71, distance: 39.4
click at [424, 62] on link "Charges" at bounding box center [429, 64] width 58 height 14
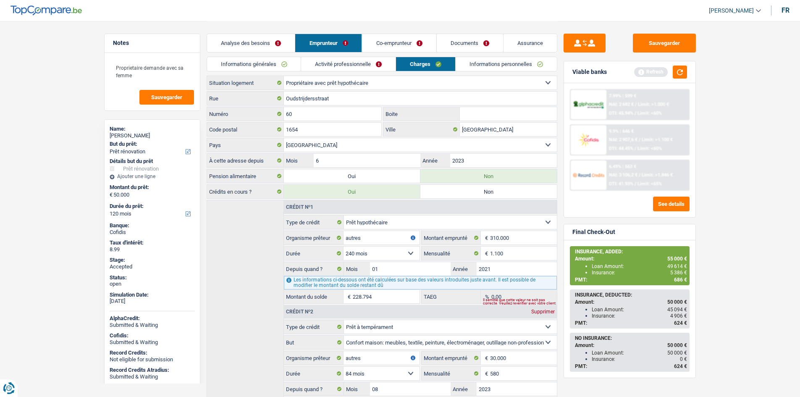
click at [495, 69] on link "Informations personnelles" at bounding box center [506, 64] width 101 height 14
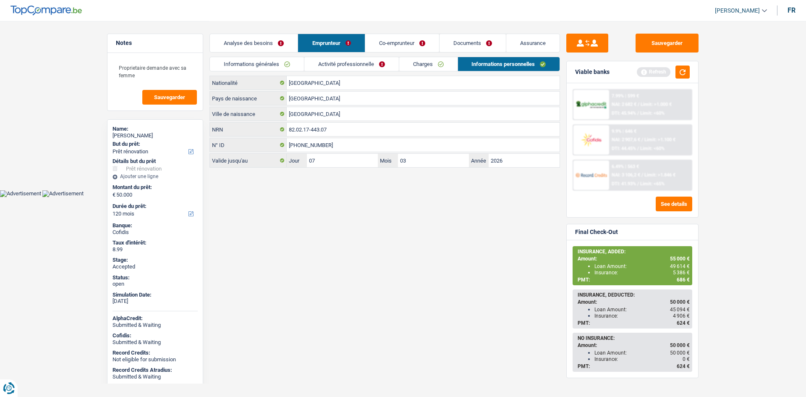
click at [532, 42] on link "Assurance" at bounding box center [532, 43] width 53 height 18
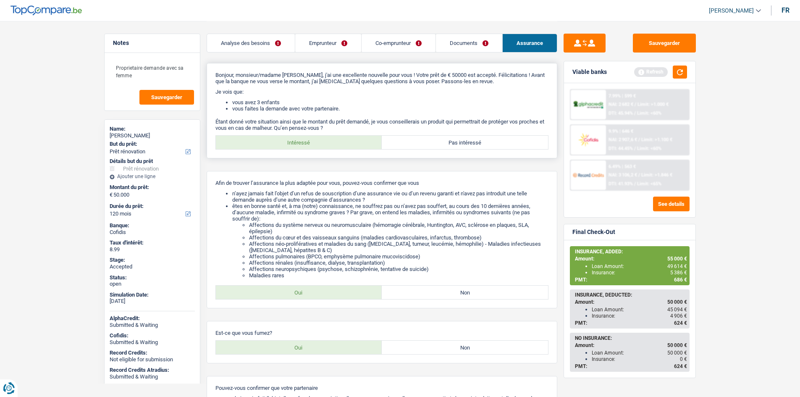
click at [425, 86] on div "Bonjour, monsieur/madame Anass Tahri Joutey Hassani, j'ai une excellente nouvel…" at bounding box center [382, 110] width 351 height 95
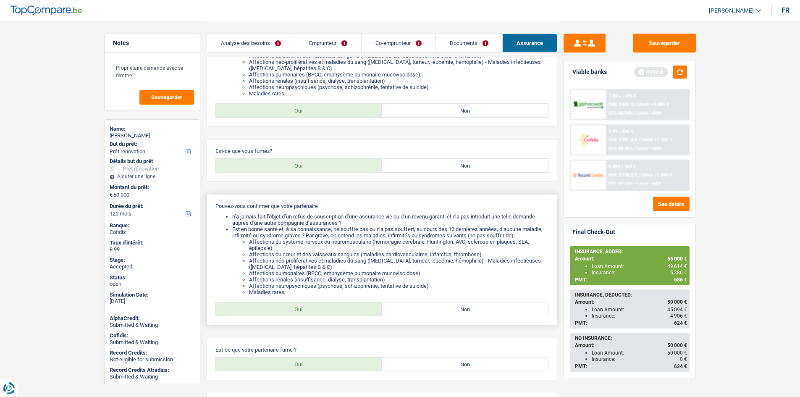
scroll to position [42, 0]
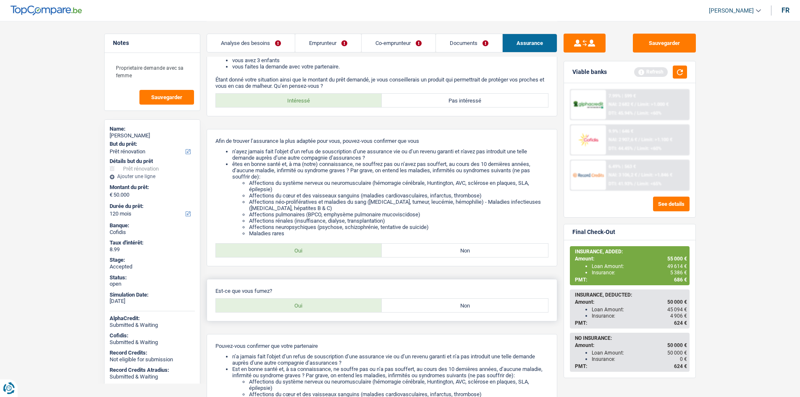
click at [468, 294] on div "Est-ce que vous fumez? Oui Non" at bounding box center [382, 300] width 351 height 42
drag, startPoint x: 472, startPoint y: 303, endPoint x: 443, endPoint y: 200, distance: 107.2
click at [472, 304] on label "Non" at bounding box center [465, 305] width 166 height 13
click at [472, 304] on input "Non" at bounding box center [465, 305] width 166 height 13
radio input "true"
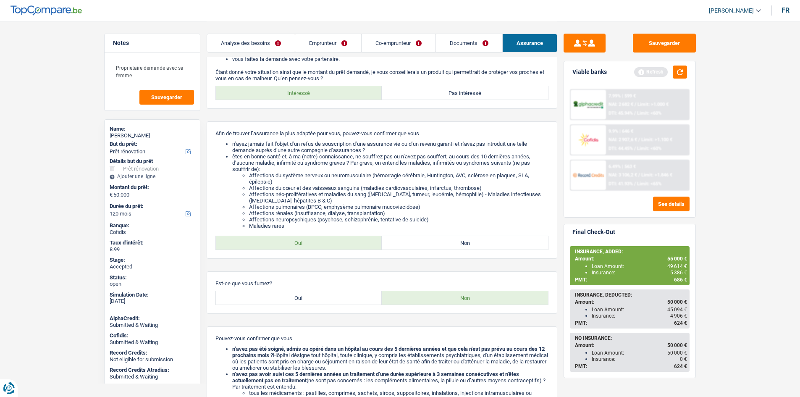
scroll to position [294, 0]
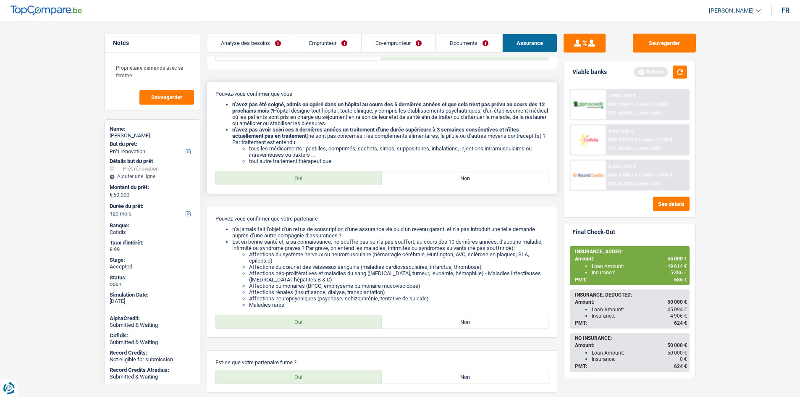
click at [370, 173] on label "Oui" at bounding box center [299, 177] width 166 height 13
click at [370, 173] on input "Oui" at bounding box center [299, 177] width 166 height 13
radio input "true"
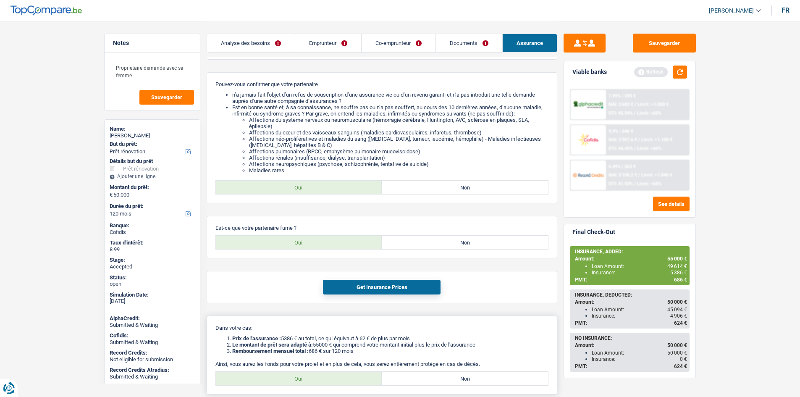
scroll to position [519, 0]
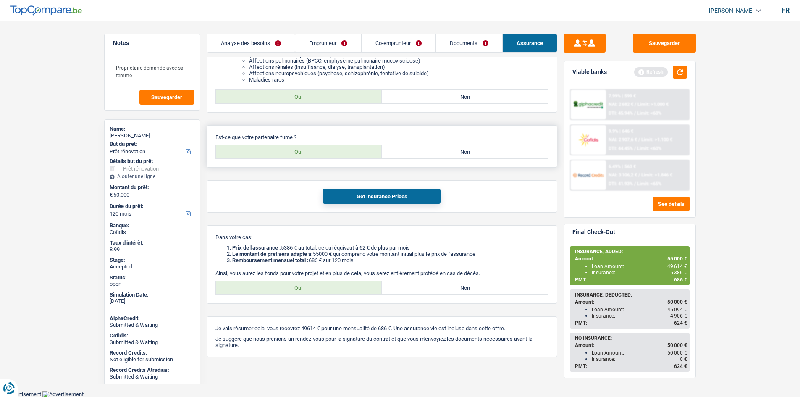
click at [453, 153] on label "Non" at bounding box center [465, 151] width 166 height 13
click at [453, 153] on input "Non" at bounding box center [465, 151] width 166 height 13
radio input "true"
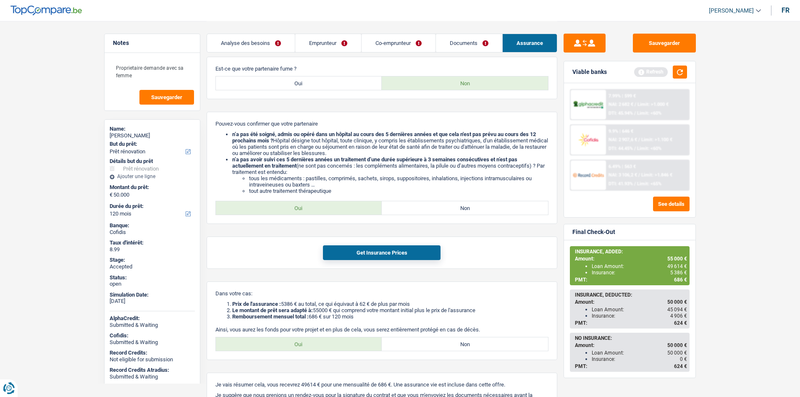
scroll to position [644, 0]
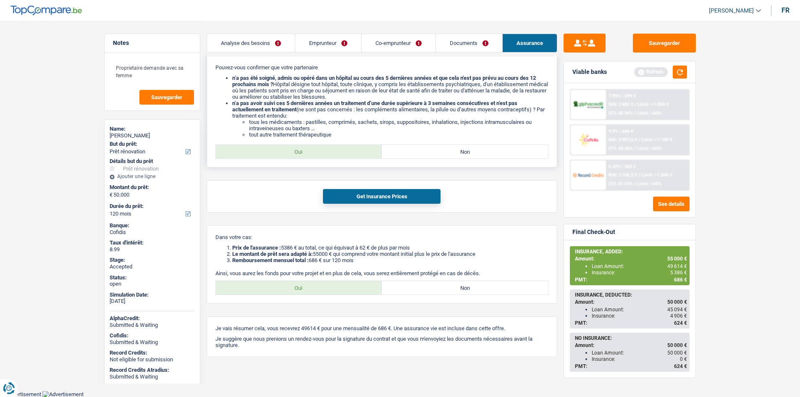
click at [323, 149] on label "Oui" at bounding box center [299, 151] width 166 height 13
click at [323, 149] on input "Oui" at bounding box center [299, 151] width 166 height 13
radio input "true"
click at [396, 194] on button "Get Insurance Prices" at bounding box center [382, 196] width 118 height 15
click at [490, 38] on link "Documents" at bounding box center [469, 43] width 66 height 18
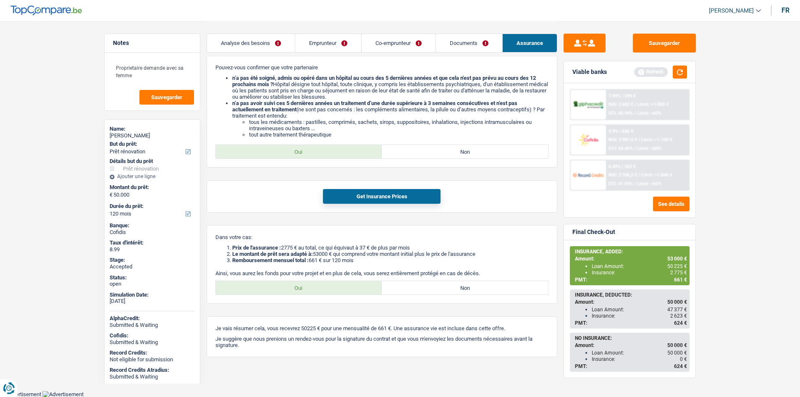
scroll to position [19, 0]
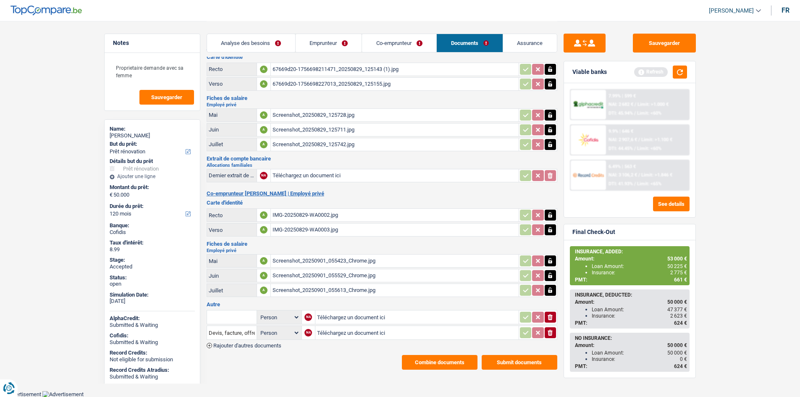
click at [535, 47] on link "Assurance" at bounding box center [530, 43] width 54 height 18
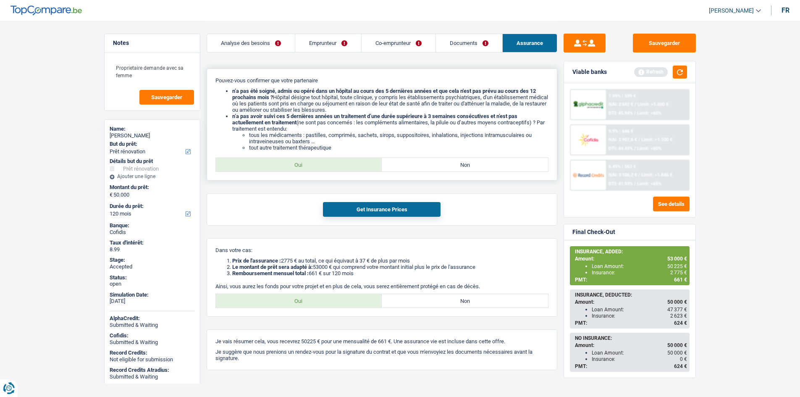
scroll to position [644, 0]
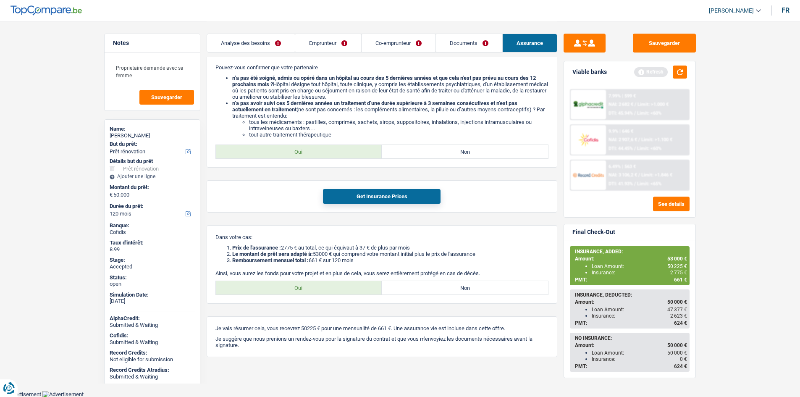
click at [679, 270] on span "2 775 €" at bounding box center [678, 273] width 17 height 6
click at [679, 271] on span "2 775 €" at bounding box center [678, 273] width 17 height 6
copy span "2 775"
click at [650, 49] on button "Sauvegarder" at bounding box center [664, 43] width 63 height 19
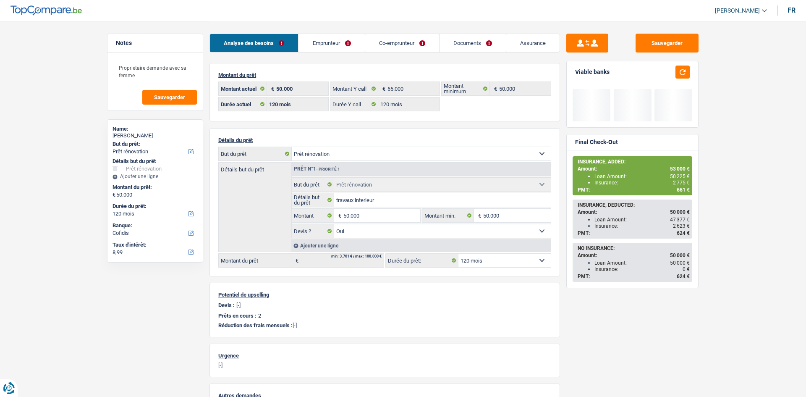
select select "renovation"
select select "120"
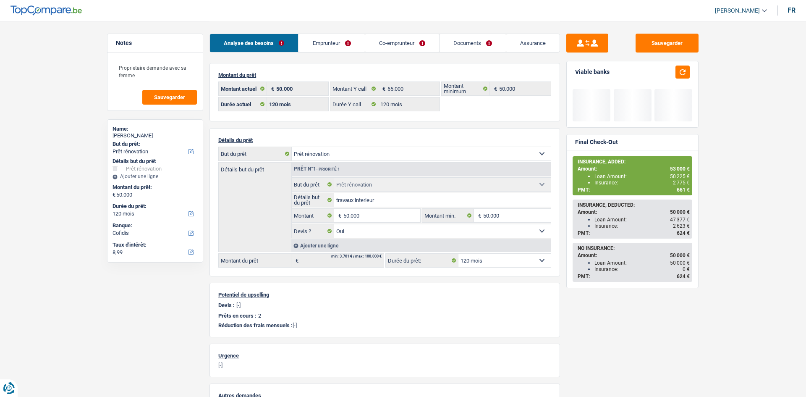
select select "renovation"
select select "yes"
select select "120"
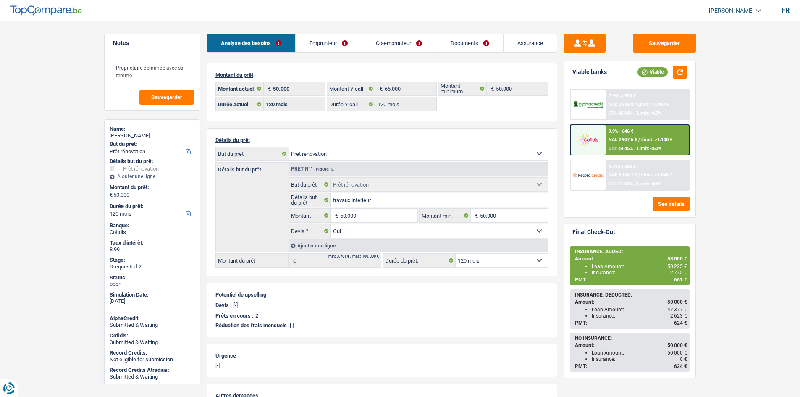
click at [732, 251] on main "Notes Proprietaire demande avec sa femme Sauvegarder Name: [PERSON_NAME] But du…" at bounding box center [400, 262] width 800 height 525
click at [667, 53] on div "Sauvegarder Viable banks Viable 7.99% | 599 € NAI: 2 682 € / Limit: >1.000 € DT…" at bounding box center [629, 209] width 145 height 350
click at [675, 43] on button "Sauvegarder" at bounding box center [664, 43] width 63 height 19
